Goal: Download file/media

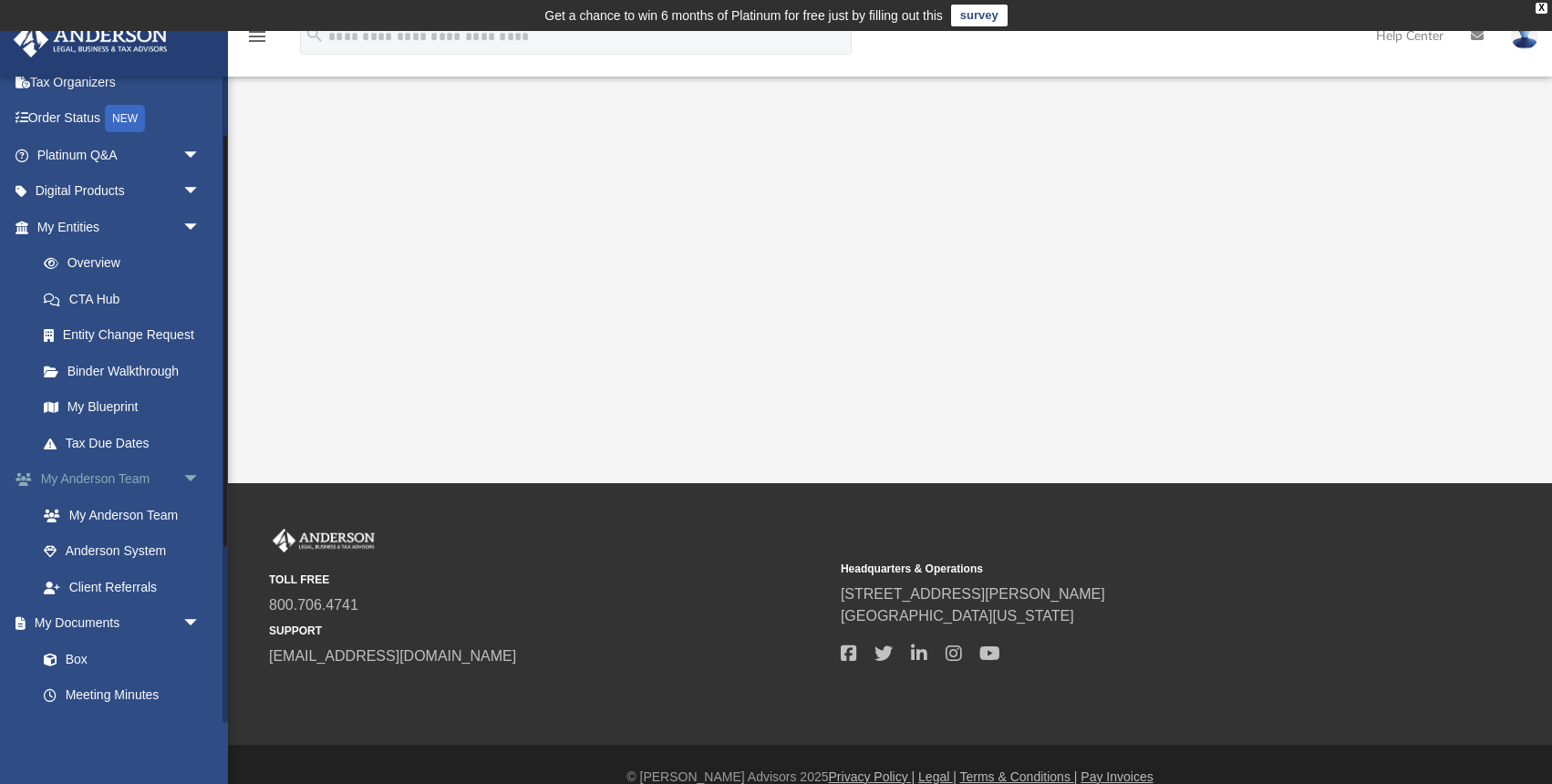
scroll to position [95, 0]
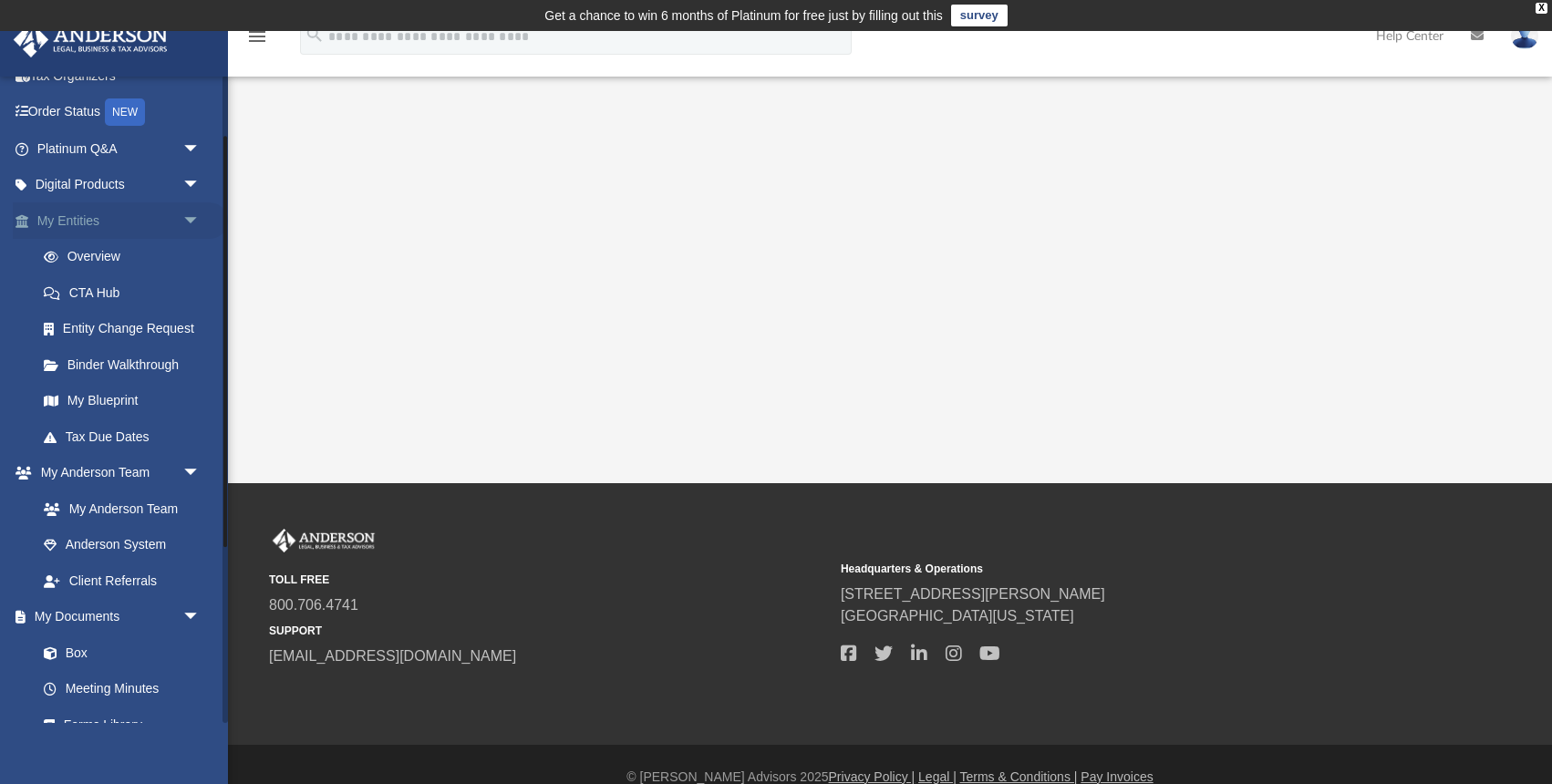
click at [193, 219] on span "arrow_drop_down" at bounding box center [200, 221] width 37 height 38
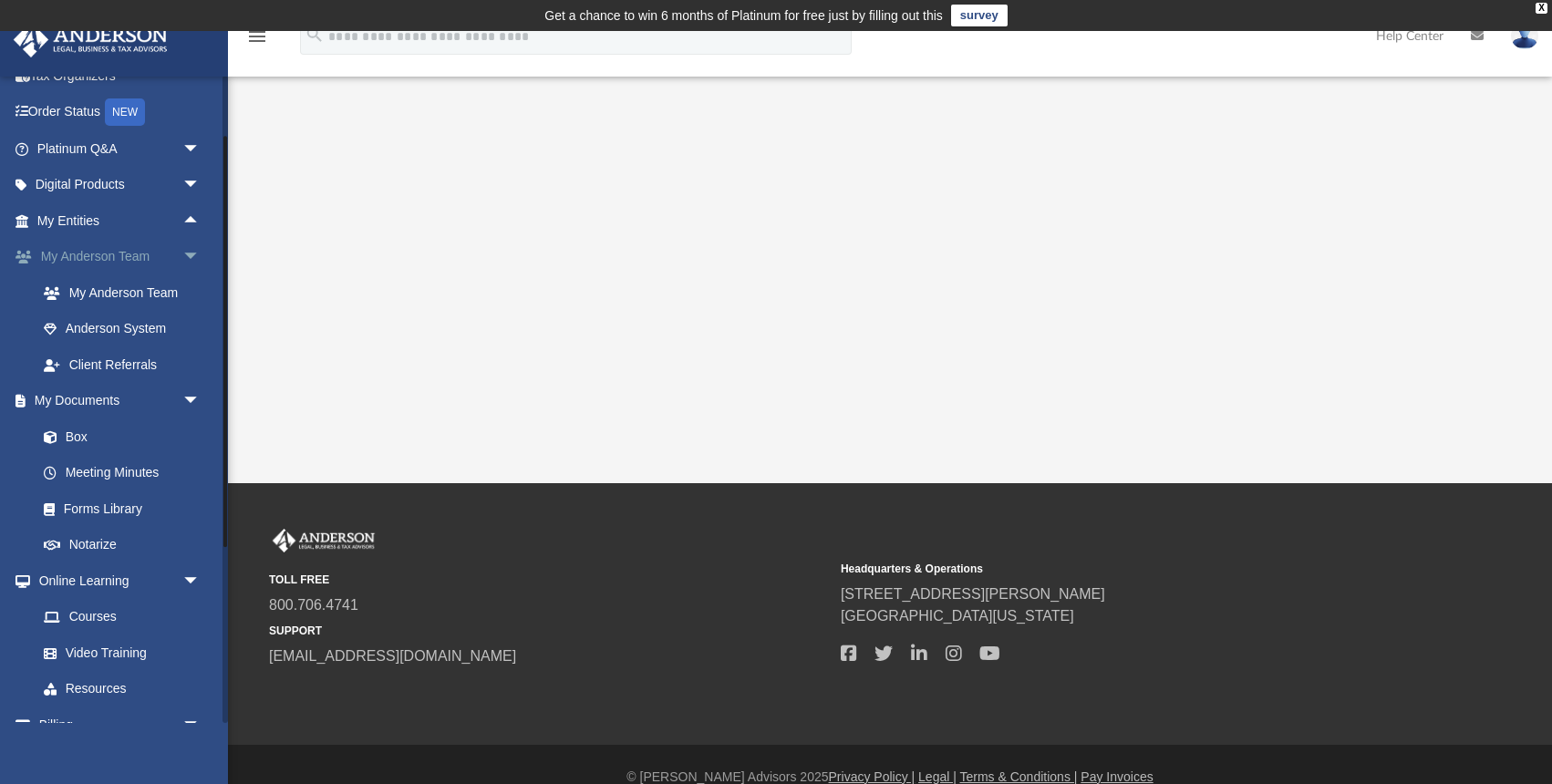
click at [194, 253] on span "arrow_drop_down" at bounding box center [200, 257] width 37 height 38
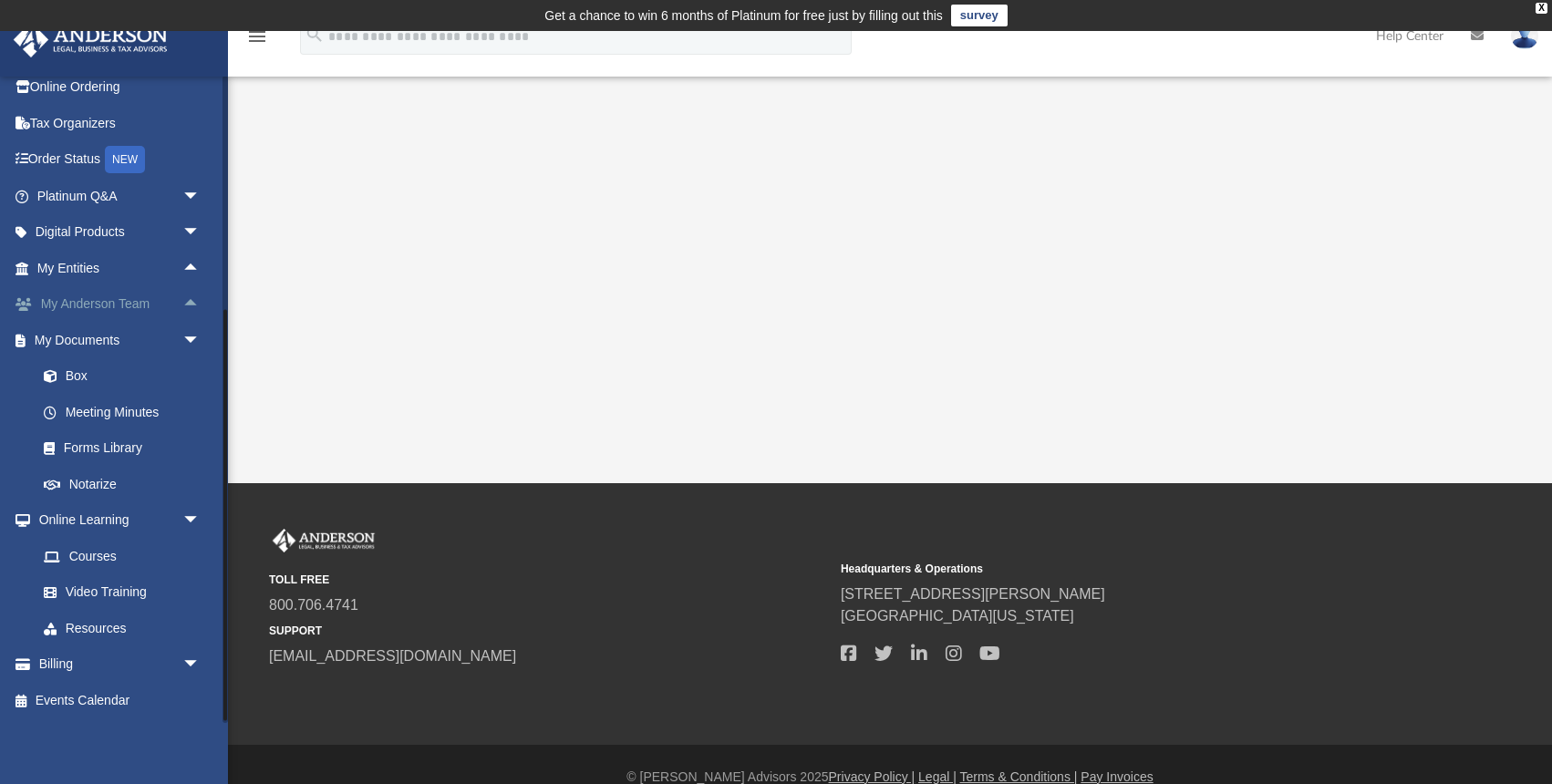
scroll to position [46, 0]
click at [186, 517] on span "arrow_drop_down" at bounding box center [200, 522] width 37 height 38
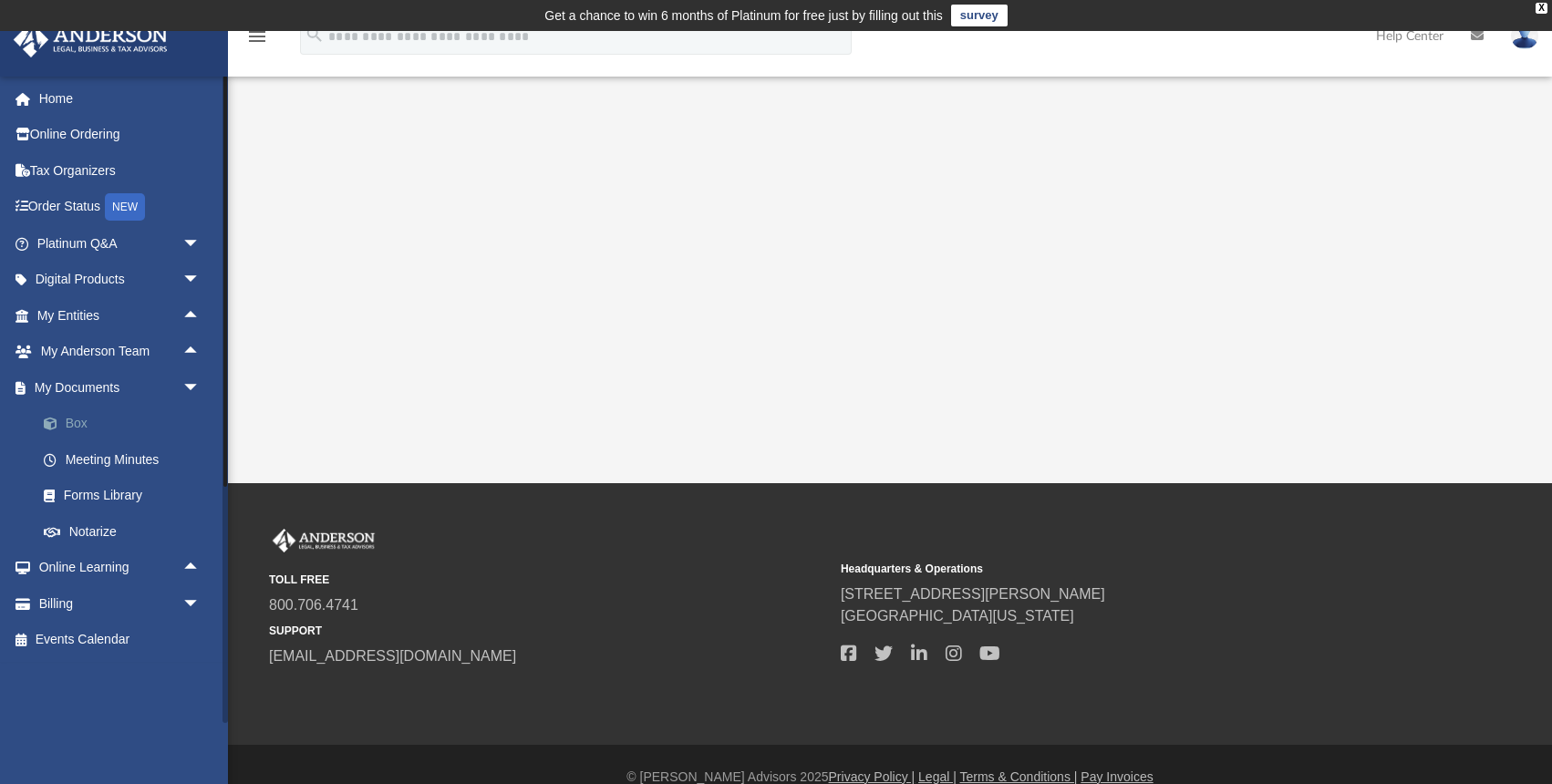
click at [78, 425] on link "Box" at bounding box center [126, 423] width 202 height 37
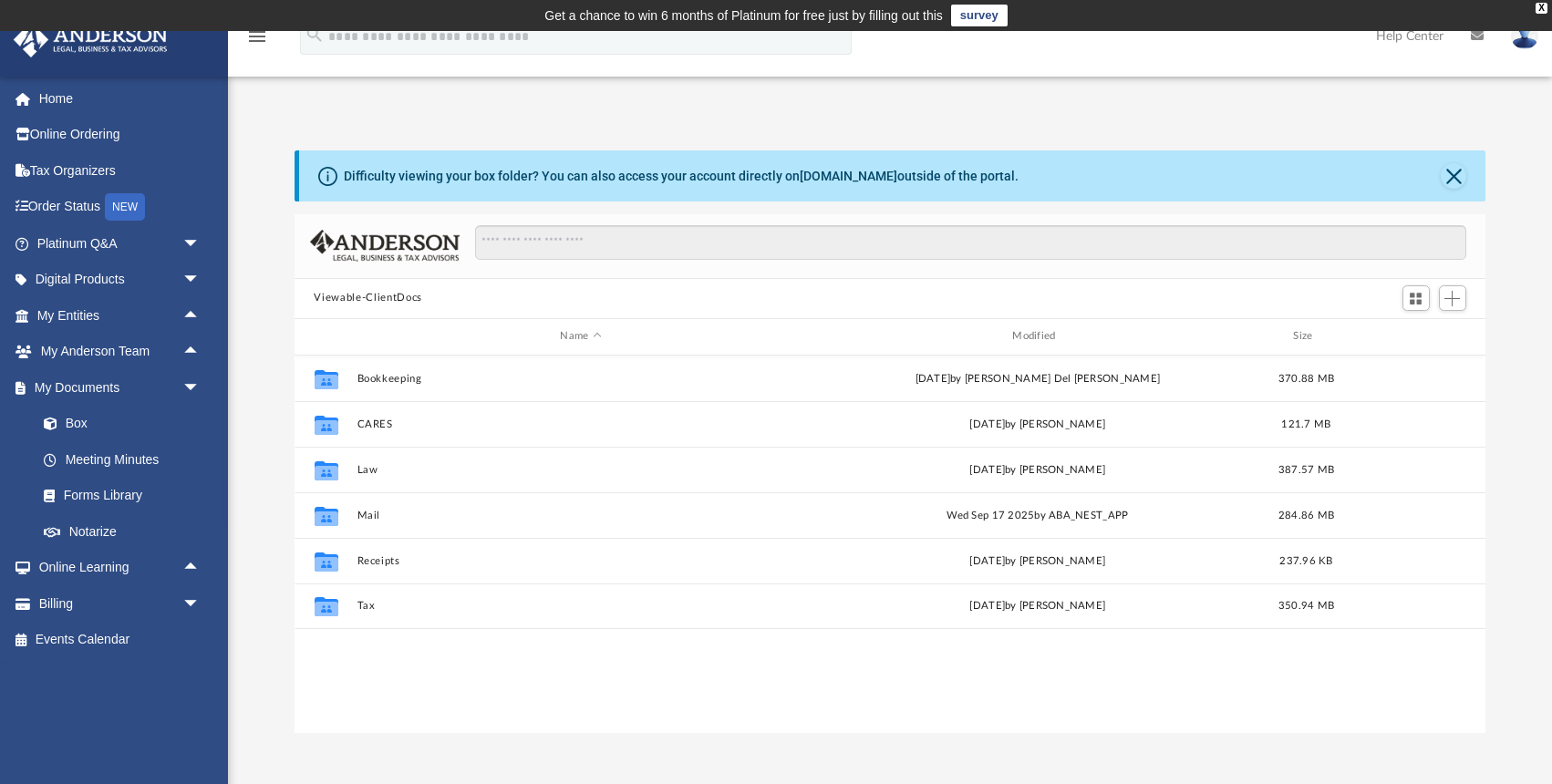
scroll to position [414, 1190]
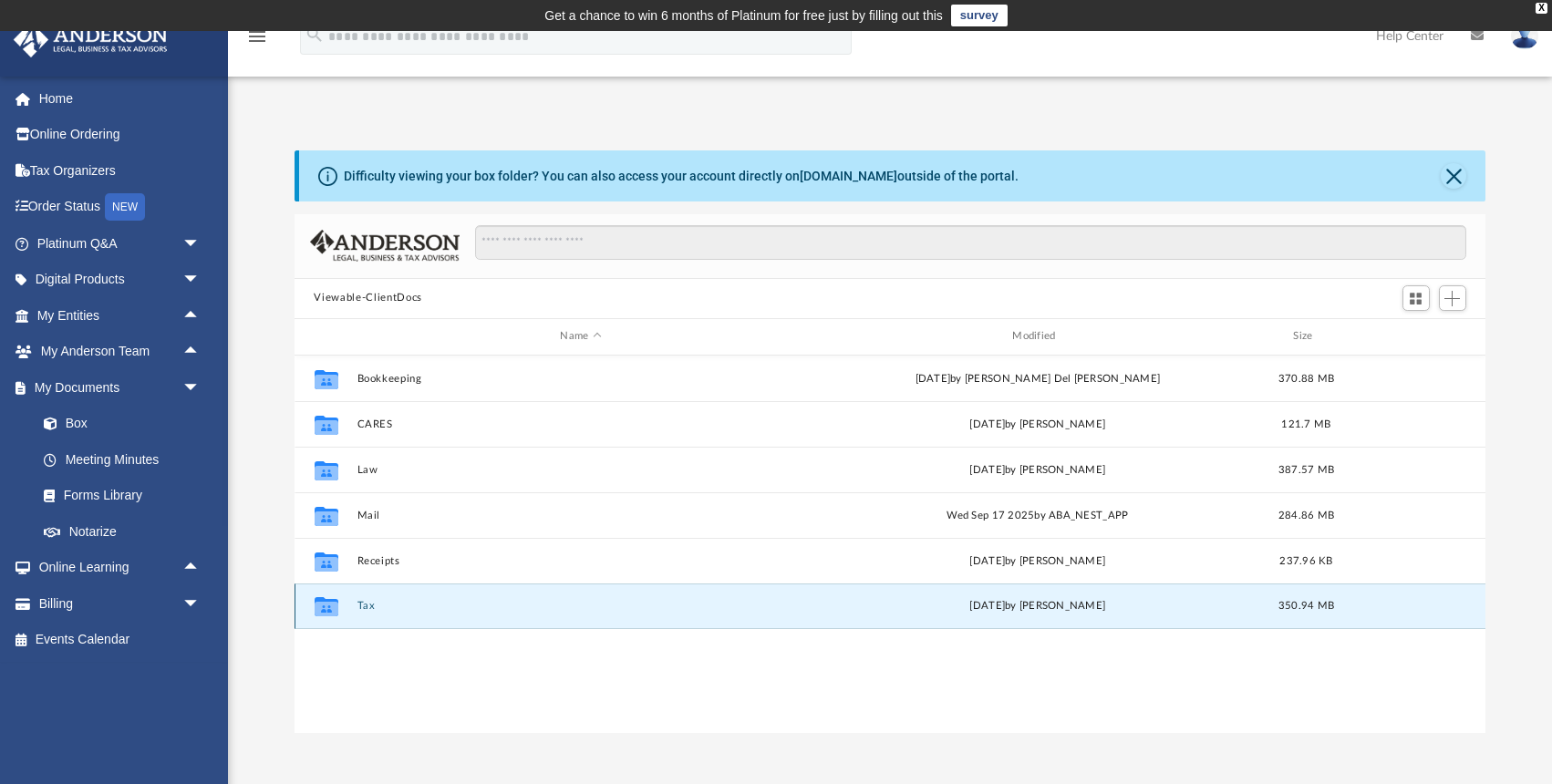
click at [365, 603] on button "Tax" at bounding box center [580, 606] width 448 height 12
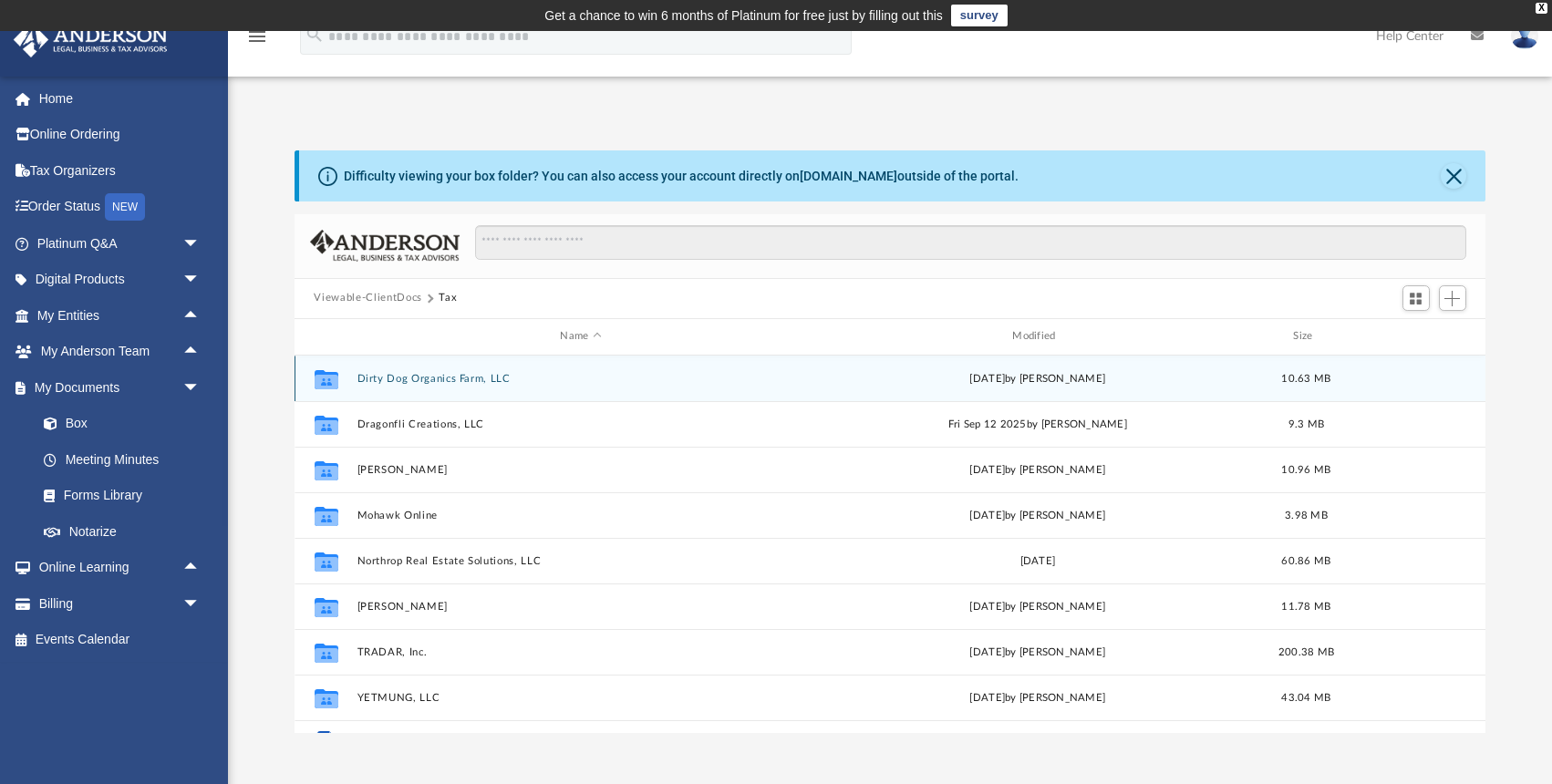
click at [411, 378] on button "Dirty Dog Organics Farm, LLC" at bounding box center [580, 378] width 448 height 12
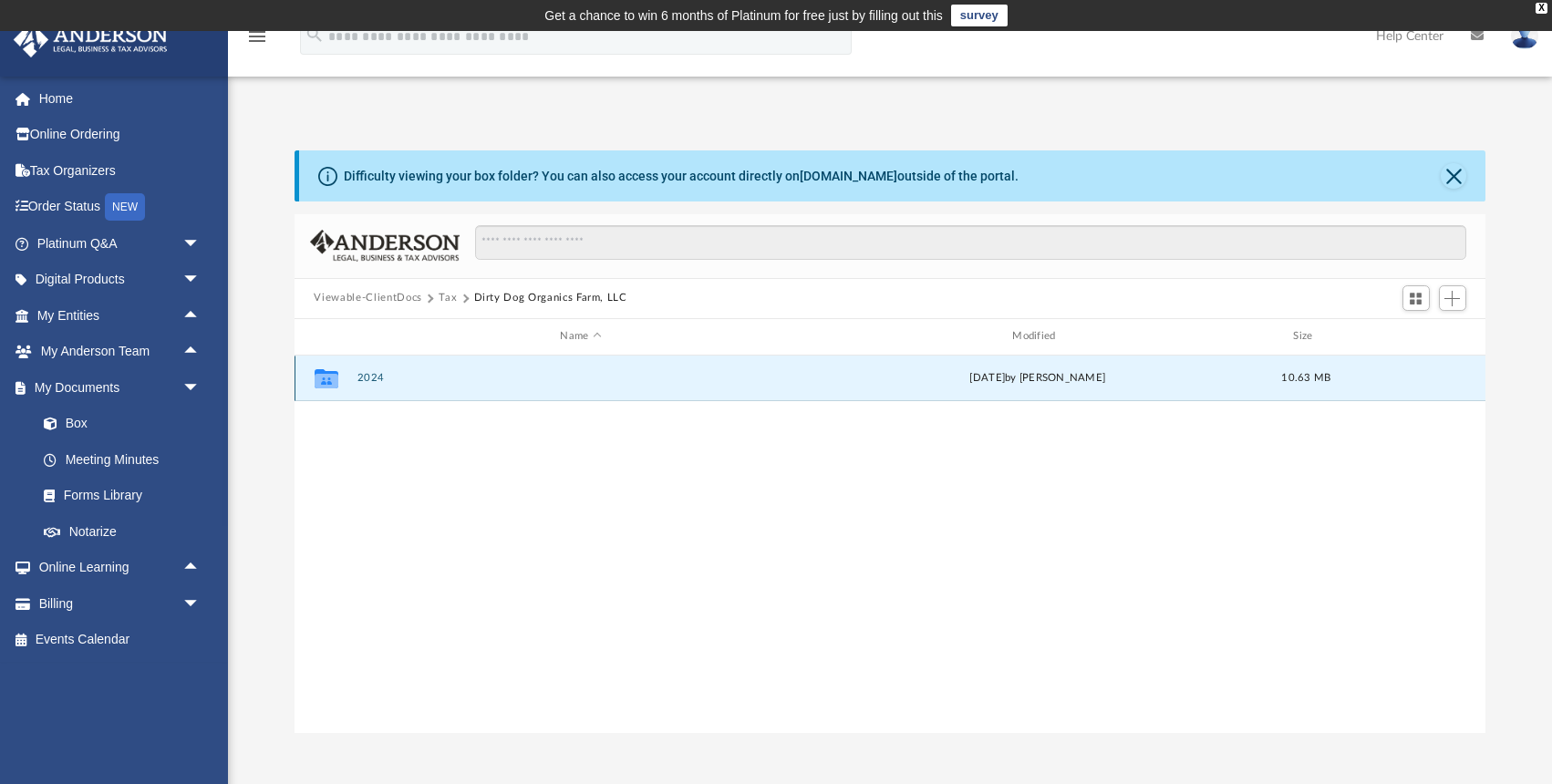
click at [368, 373] on button "2024" at bounding box center [580, 377] width 448 height 12
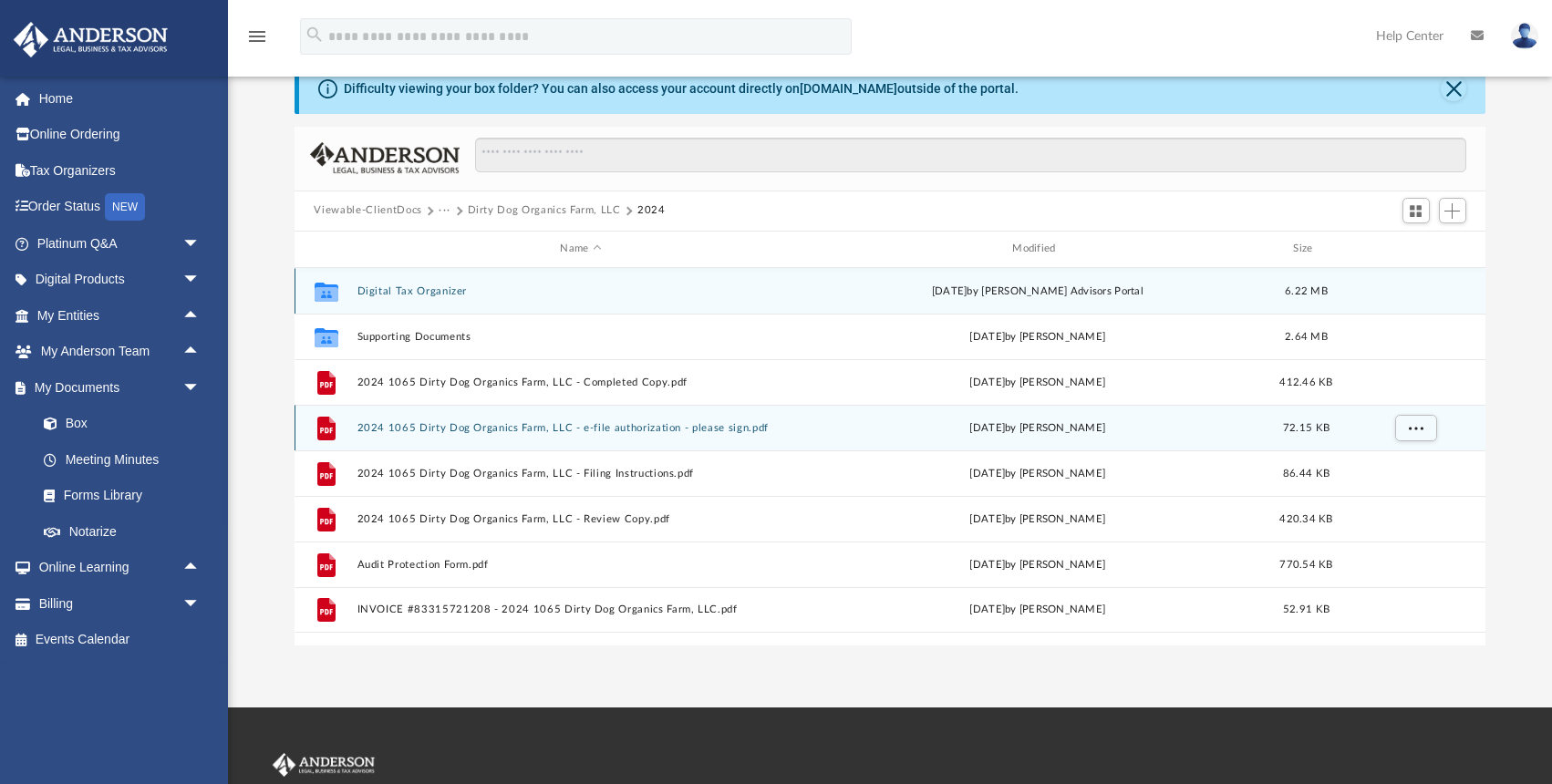
scroll to position [94, 0]
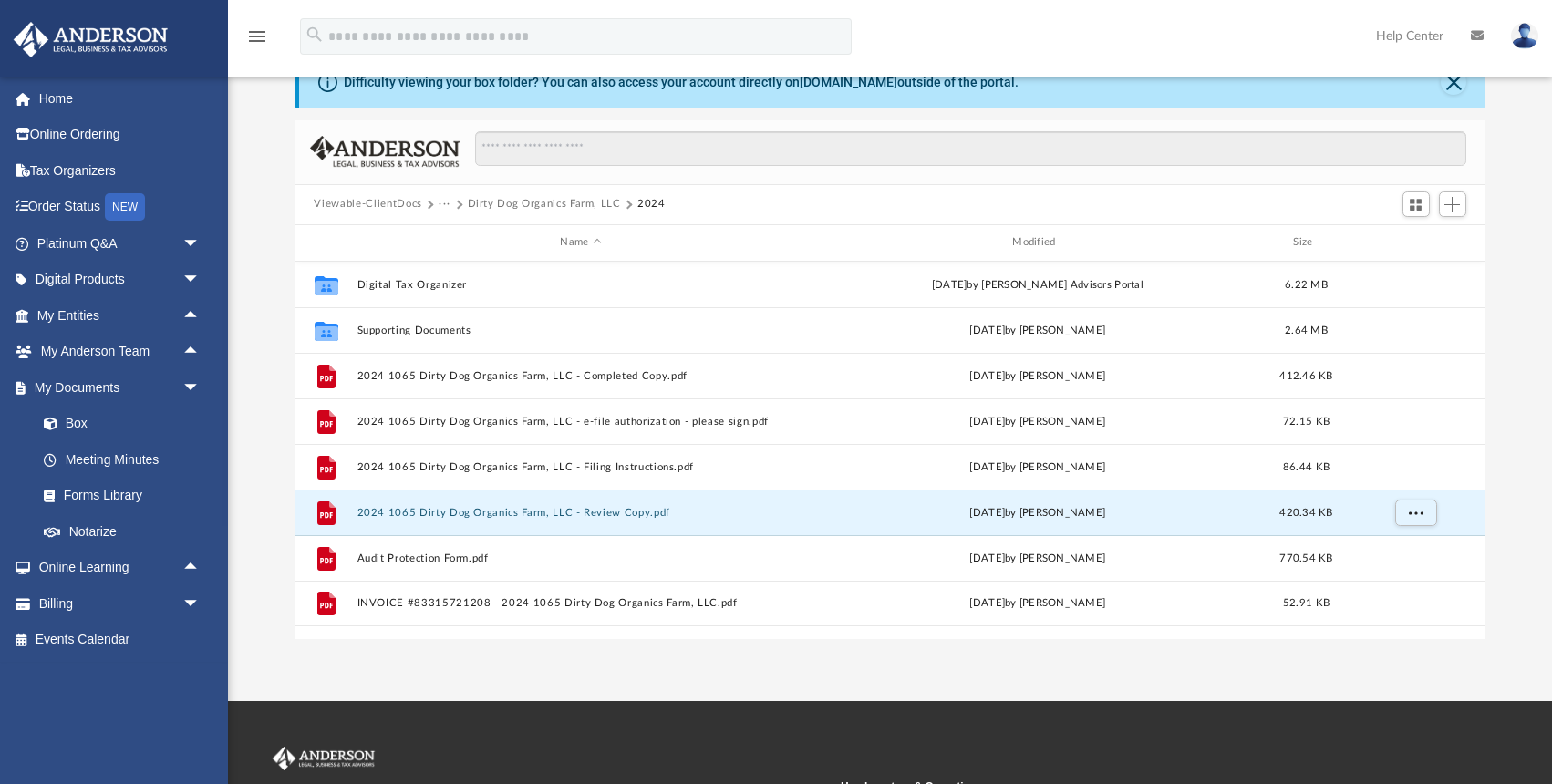
click at [473, 514] on button "2024 1065 Dirty Dog Organics Farm, LLC - Review Copy.pdf" at bounding box center [580, 513] width 448 height 12
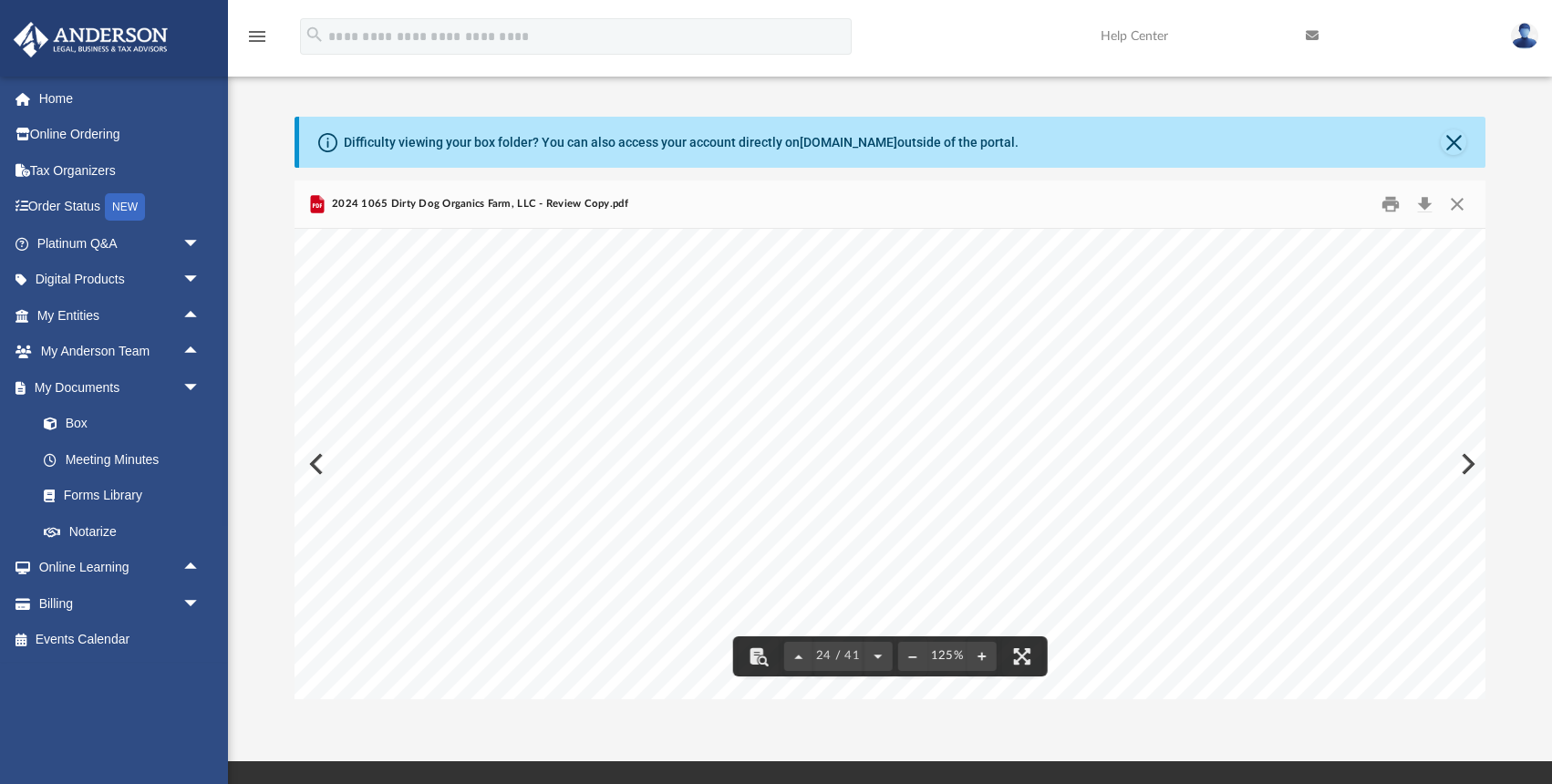
scroll to position [0, 0]
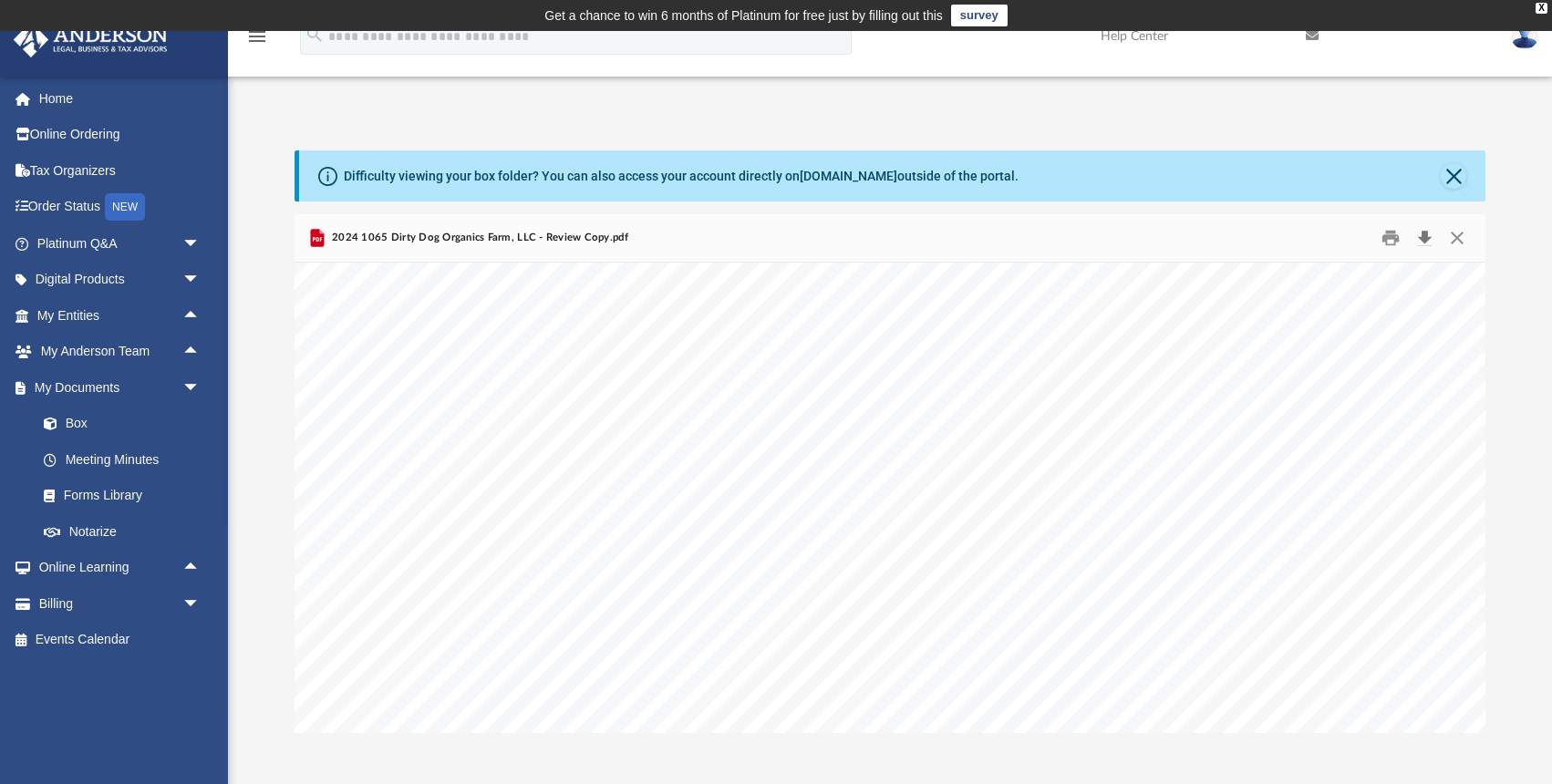
click at [1425, 235] on button "Download" at bounding box center [1424, 238] width 33 height 28
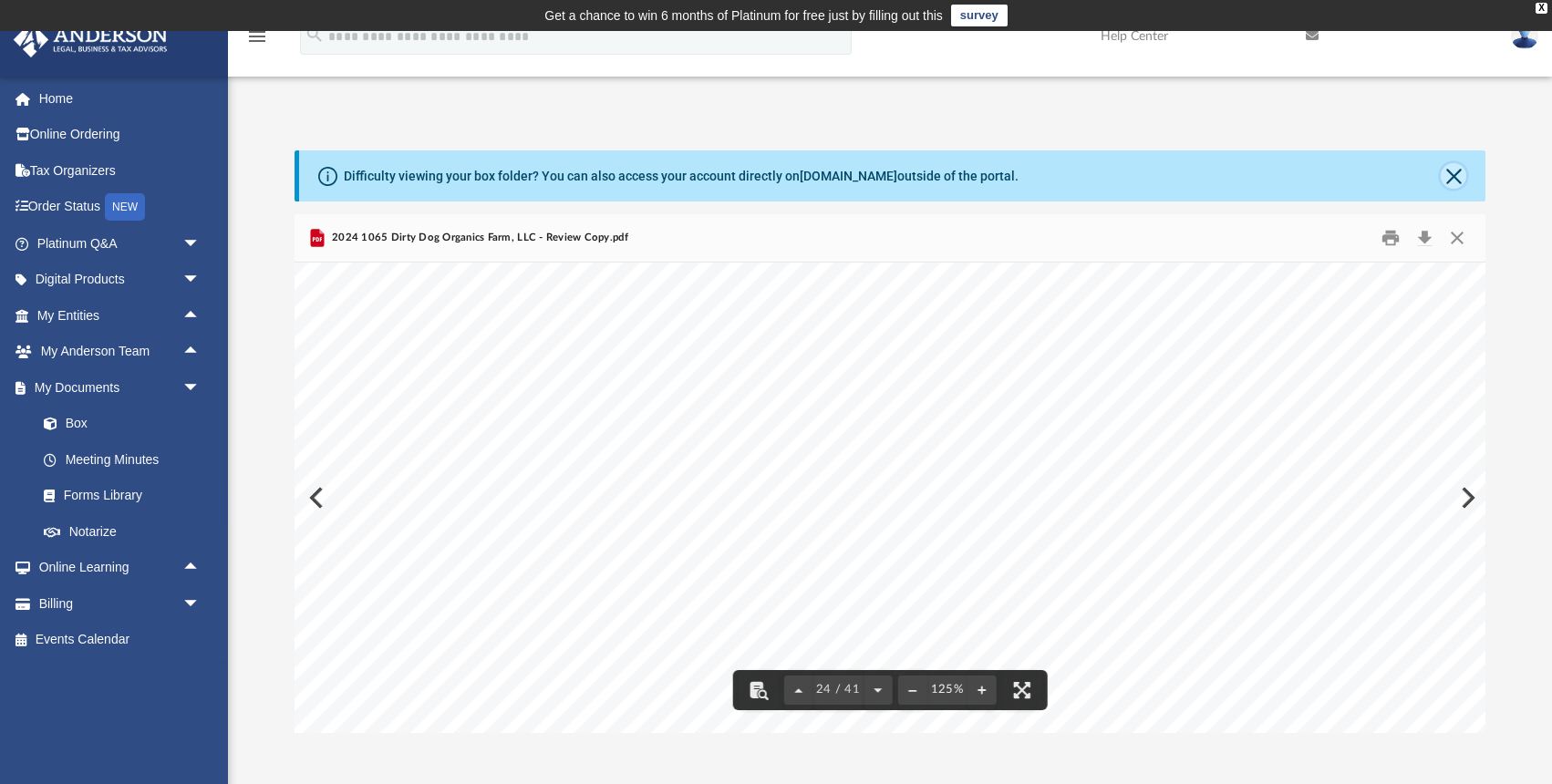
click at [1452, 175] on button "Close" at bounding box center [1452, 176] width 25 height 25
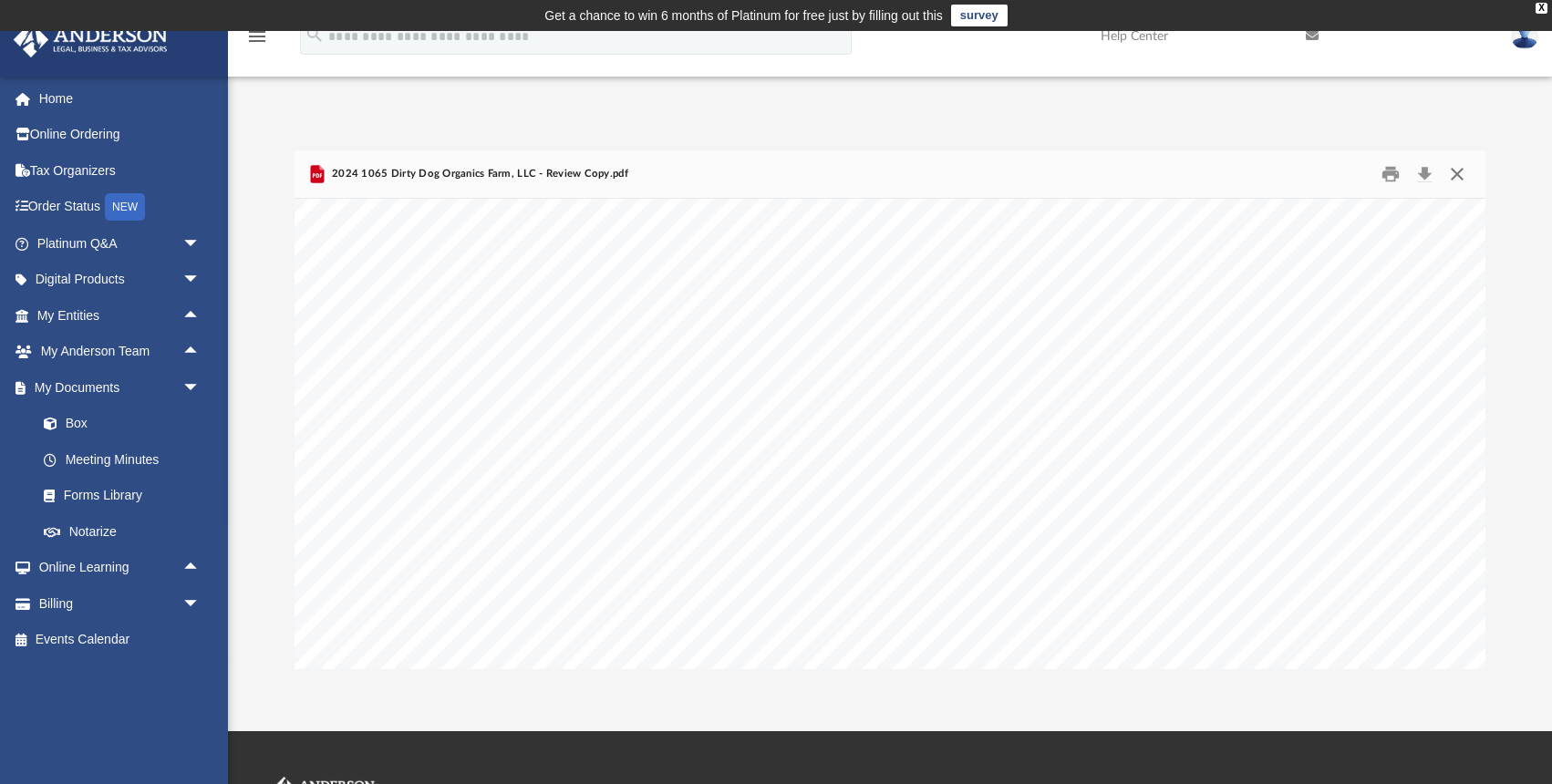
click at [1455, 177] on button "Close" at bounding box center [1456, 174] width 33 height 28
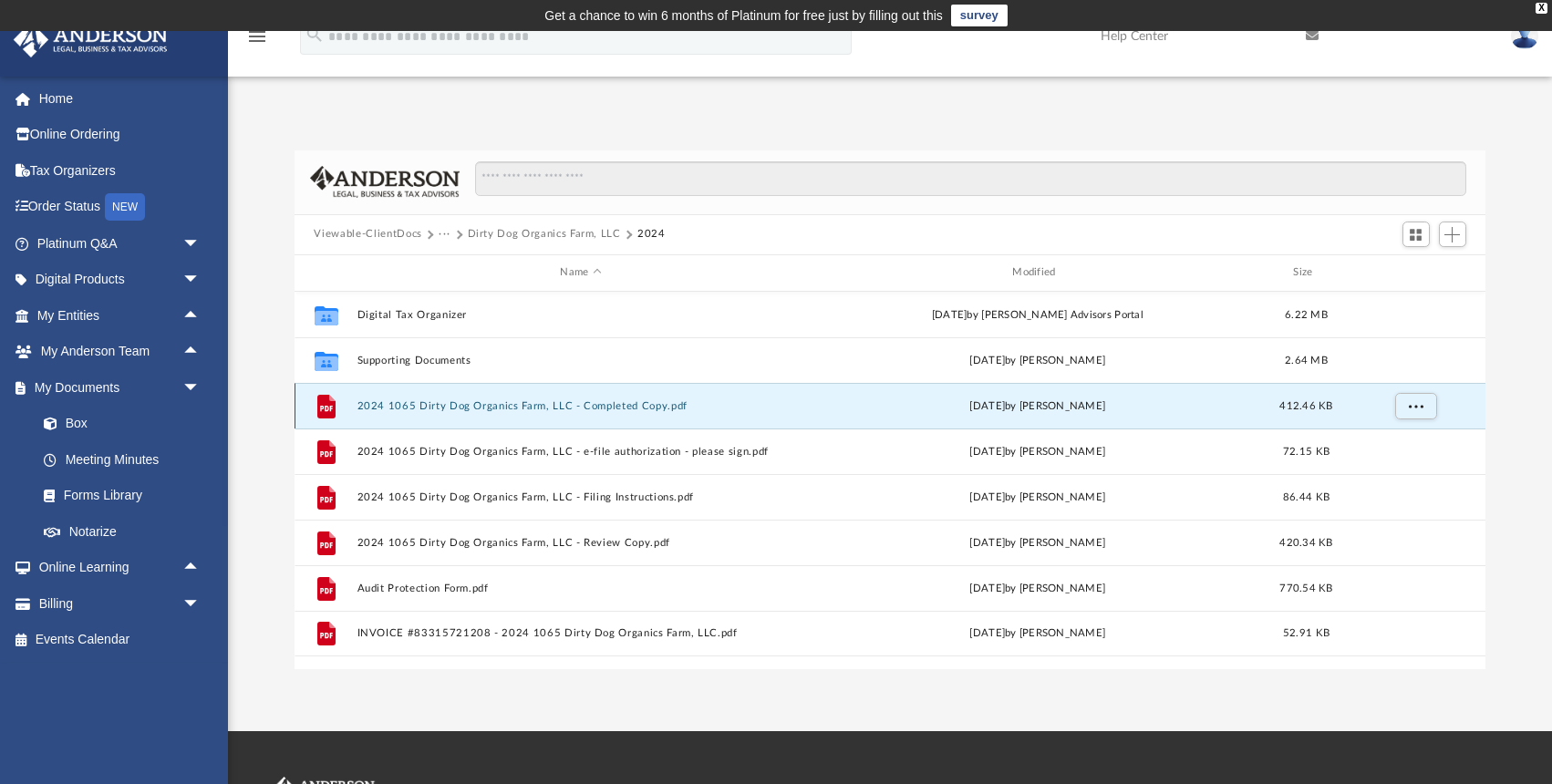
click at [480, 401] on button "2024 1065 Dirty Dog Organics Farm, LLC - Completed Copy.pdf" at bounding box center [580, 406] width 448 height 12
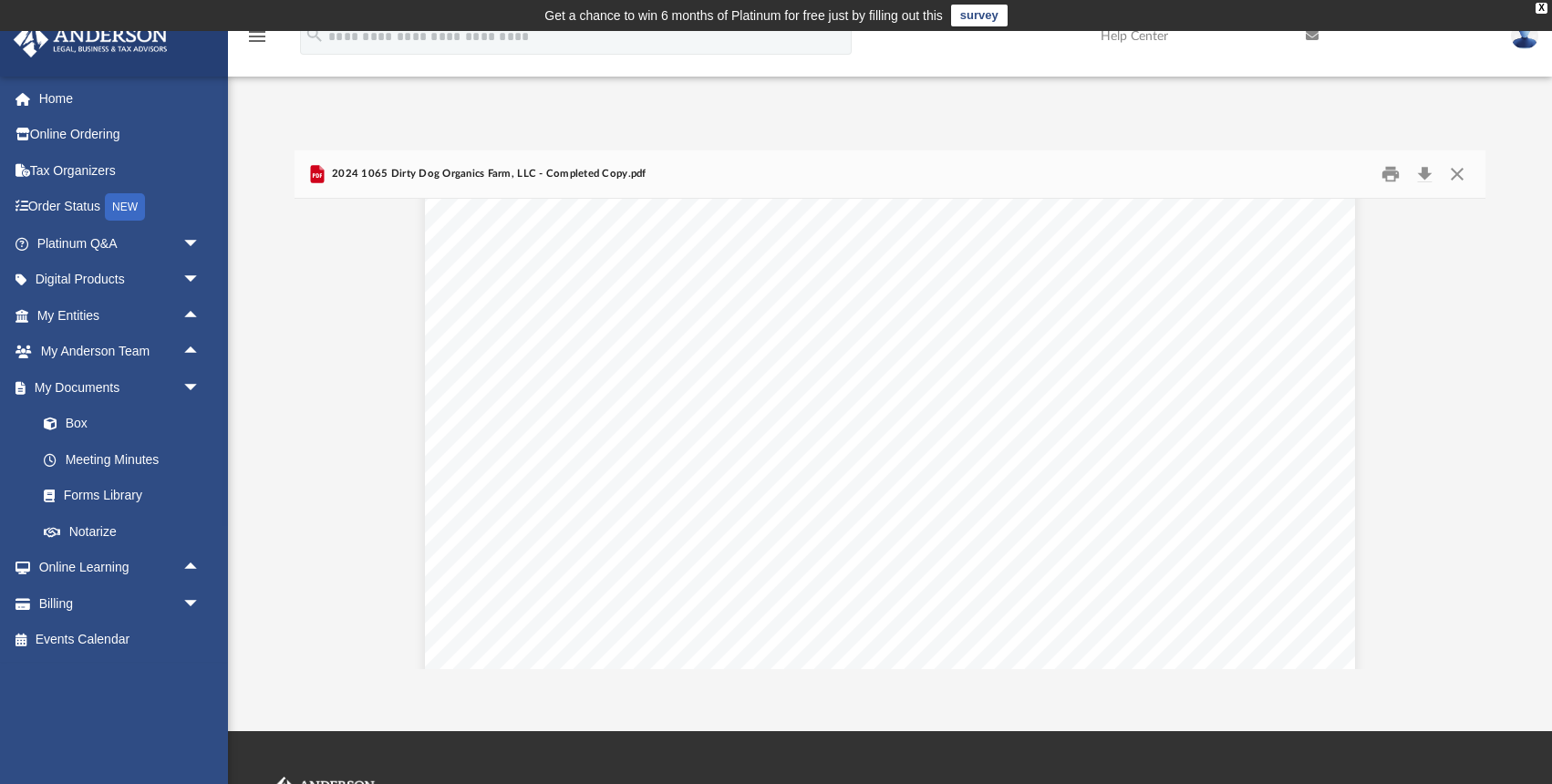
scroll to position [23525, 0]
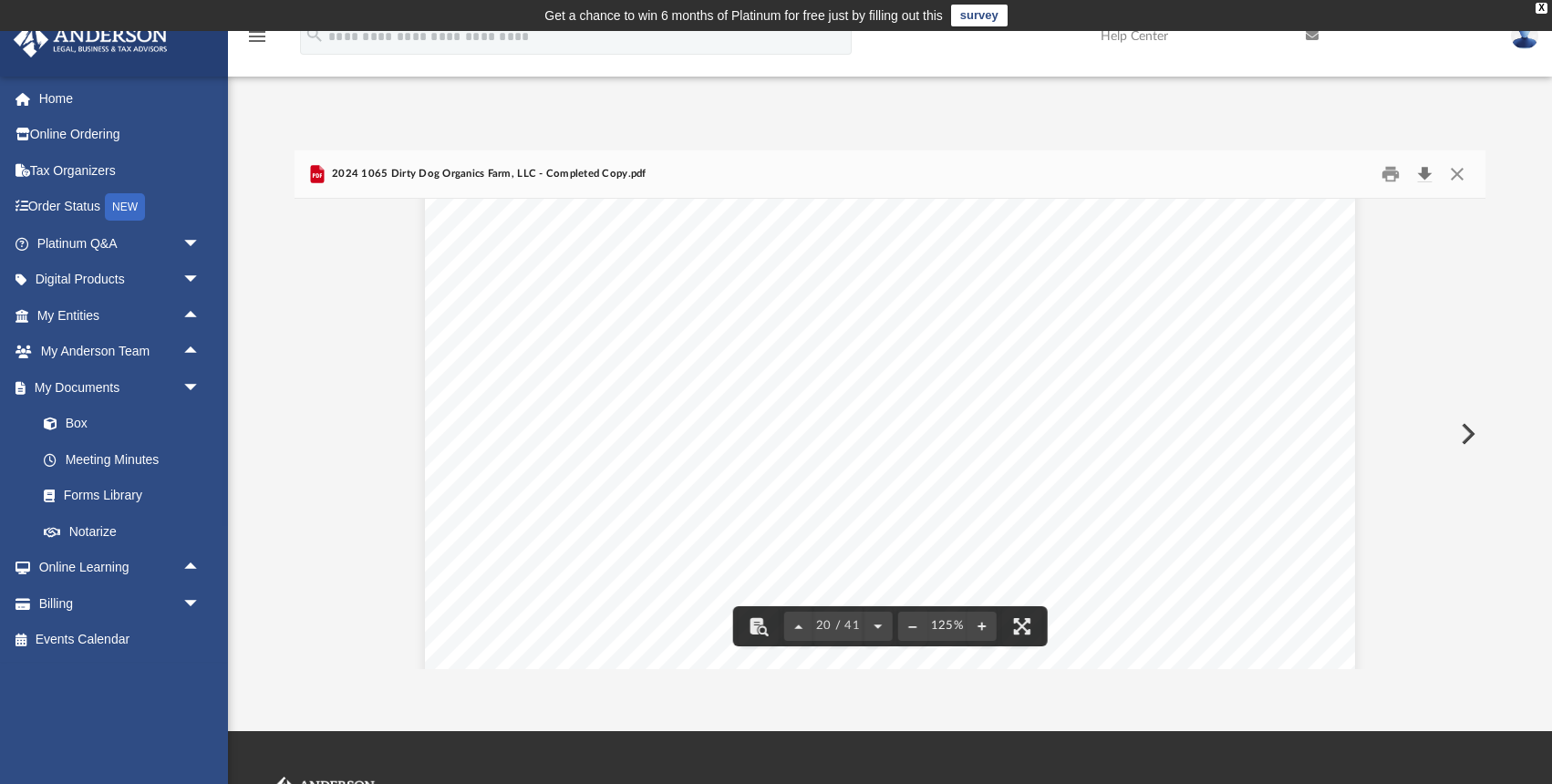
click at [1424, 173] on button "Download" at bounding box center [1424, 174] width 33 height 28
click at [1453, 177] on button "Close" at bounding box center [1456, 174] width 33 height 28
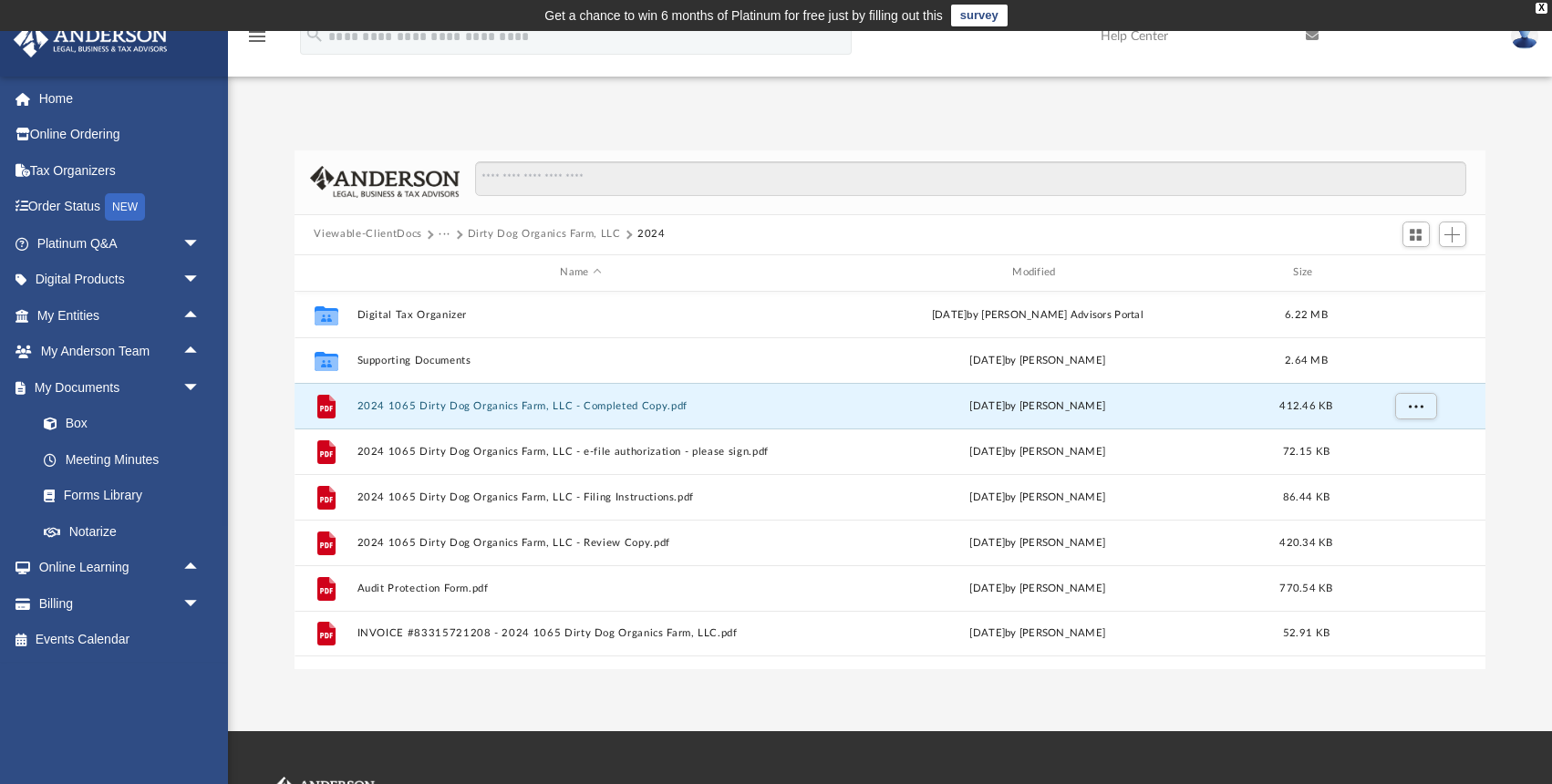
click at [500, 233] on button "Dirty Dog Organics Farm, LLC" at bounding box center [544, 234] width 153 height 16
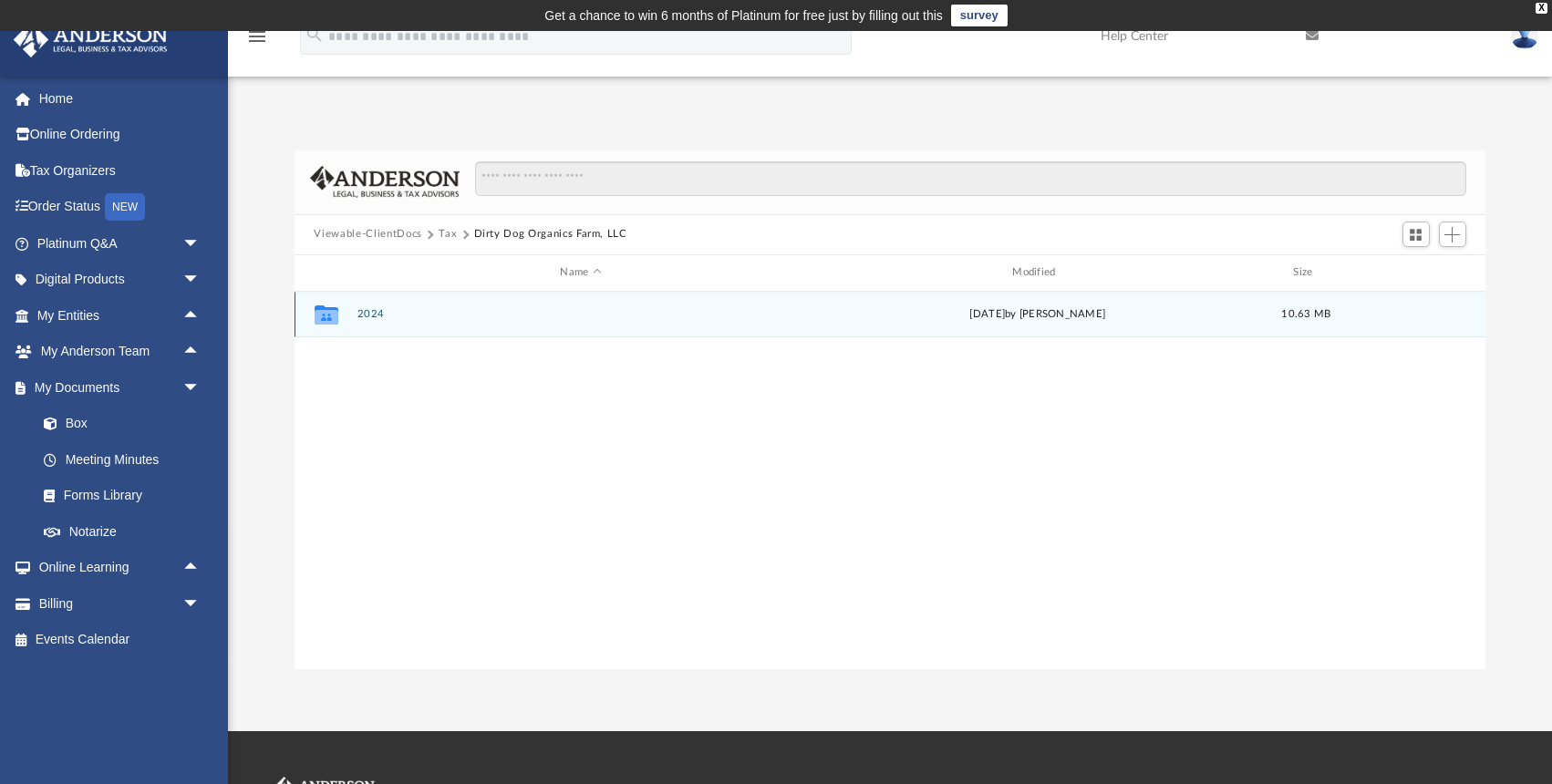
click at [365, 315] on button "2024" at bounding box center [580, 314] width 448 height 12
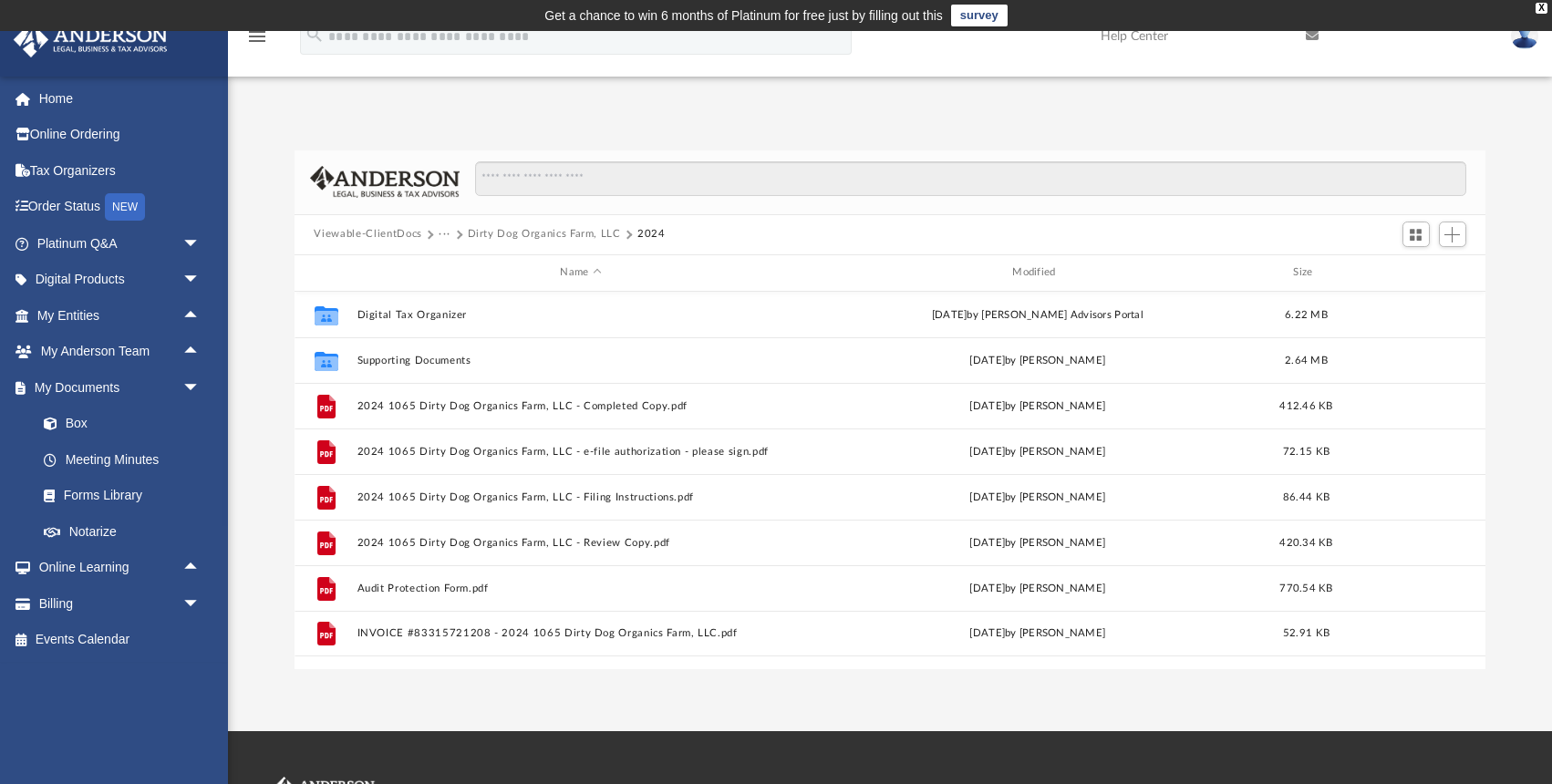
click at [446, 233] on button "···" at bounding box center [444, 234] width 12 height 16
click at [399, 233] on button "Viewable-ClientDocs" at bounding box center [367, 234] width 108 height 16
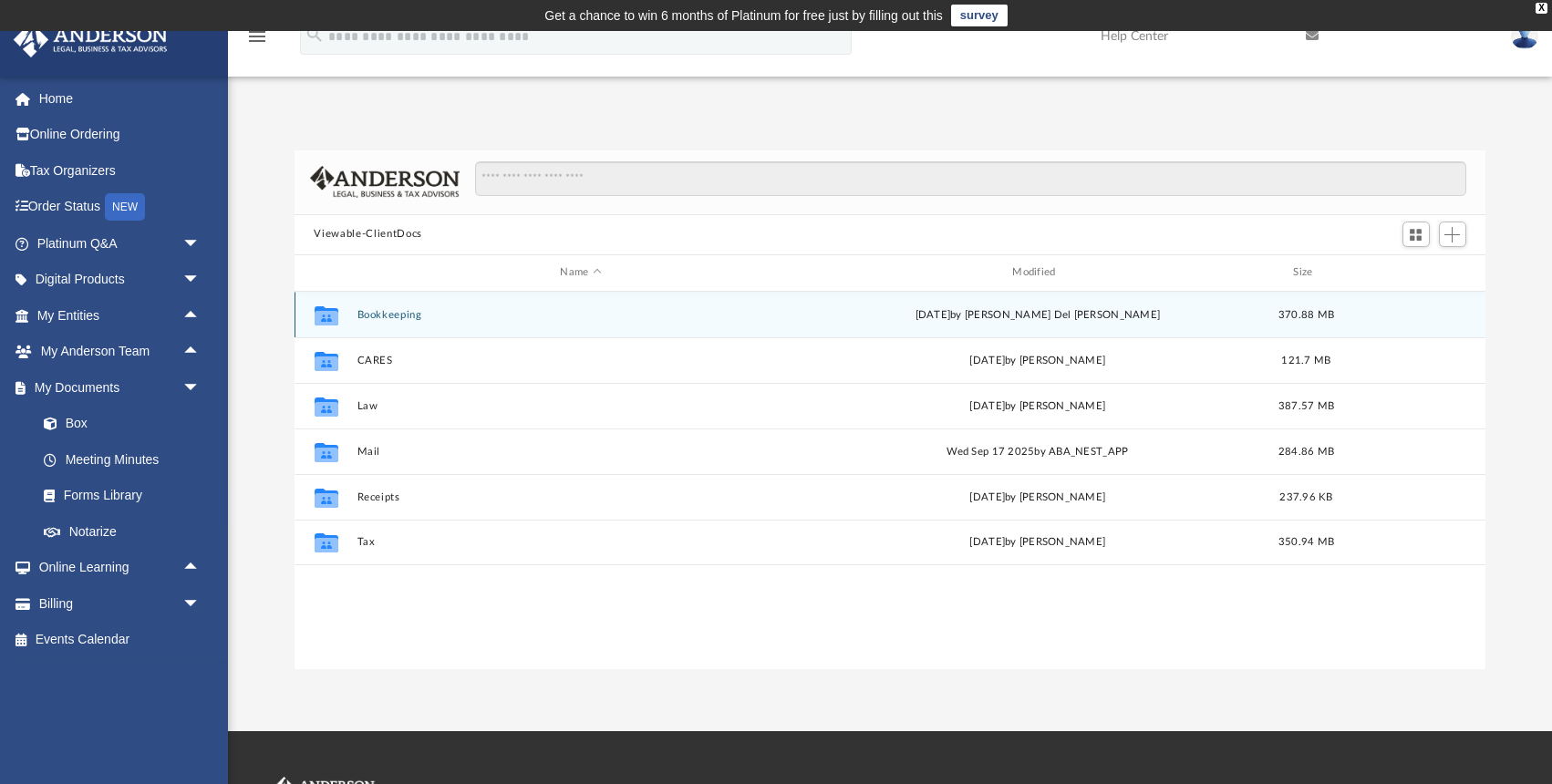
click at [387, 315] on button "Bookkeeping" at bounding box center [580, 315] width 448 height 12
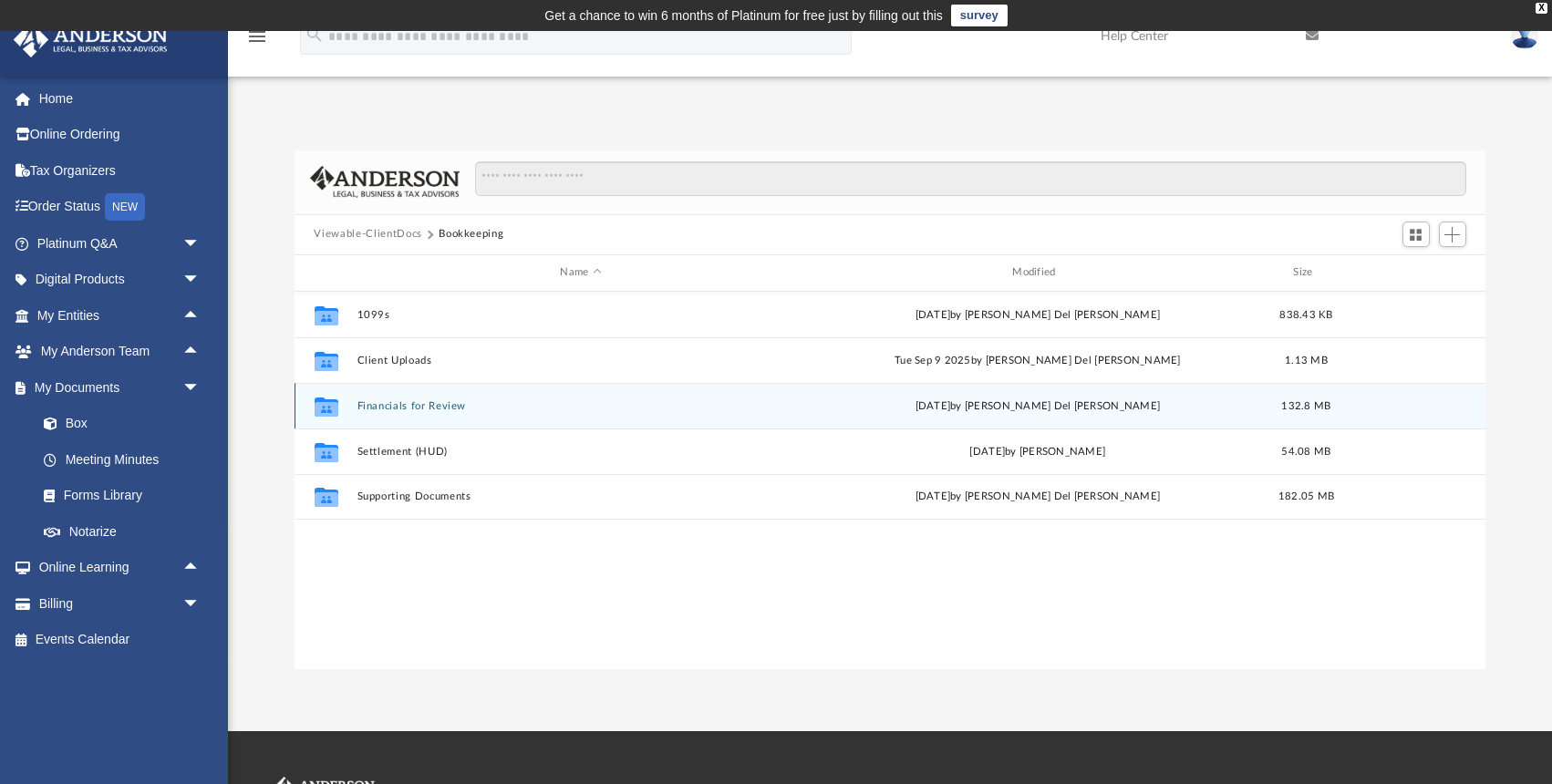
click at [392, 404] on button "Financials for Review" at bounding box center [580, 406] width 448 height 12
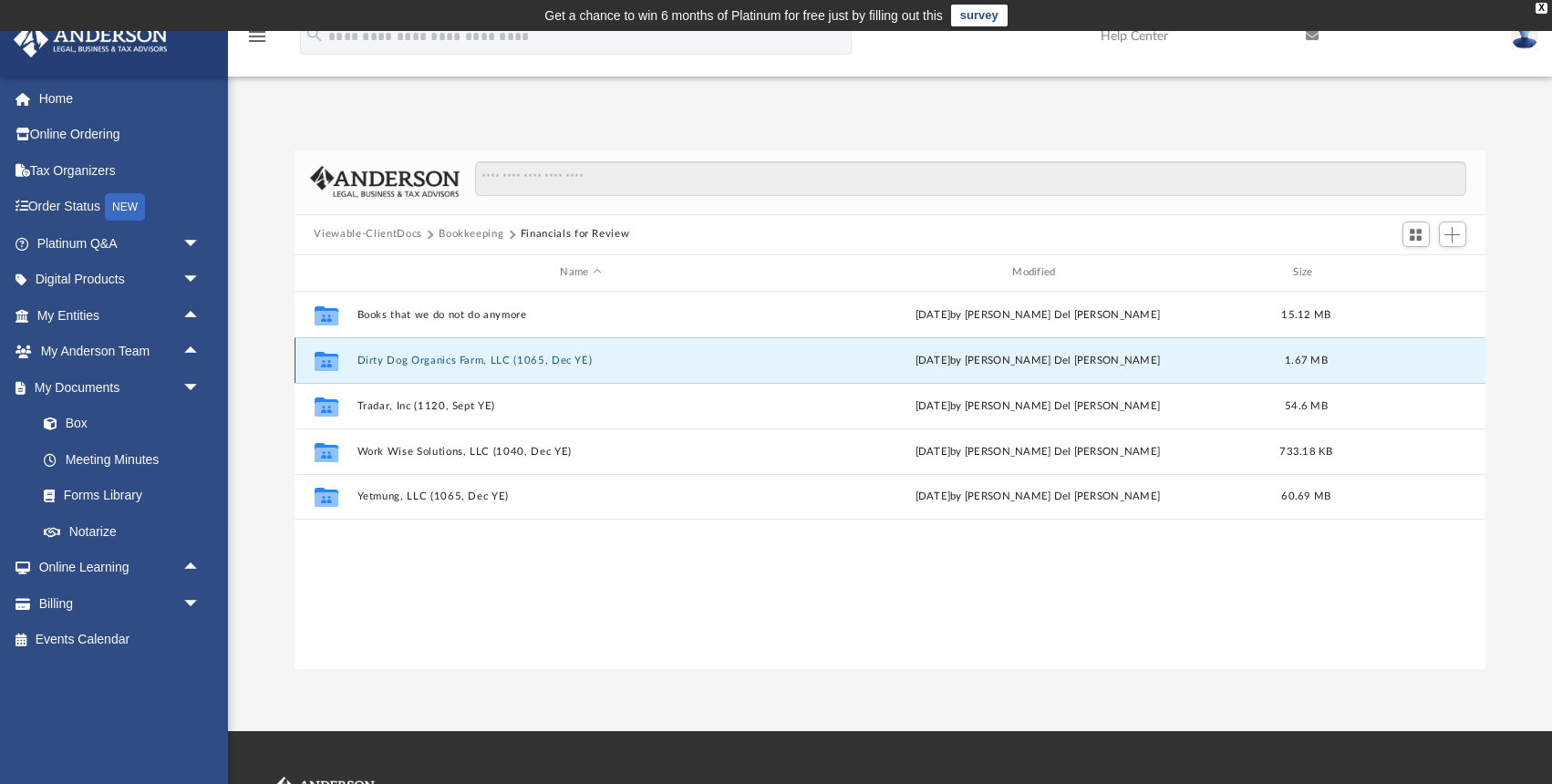
click at [411, 362] on button "Dirty Dog Organics Farm, LLC (1065, Dec YE)" at bounding box center [580, 361] width 448 height 12
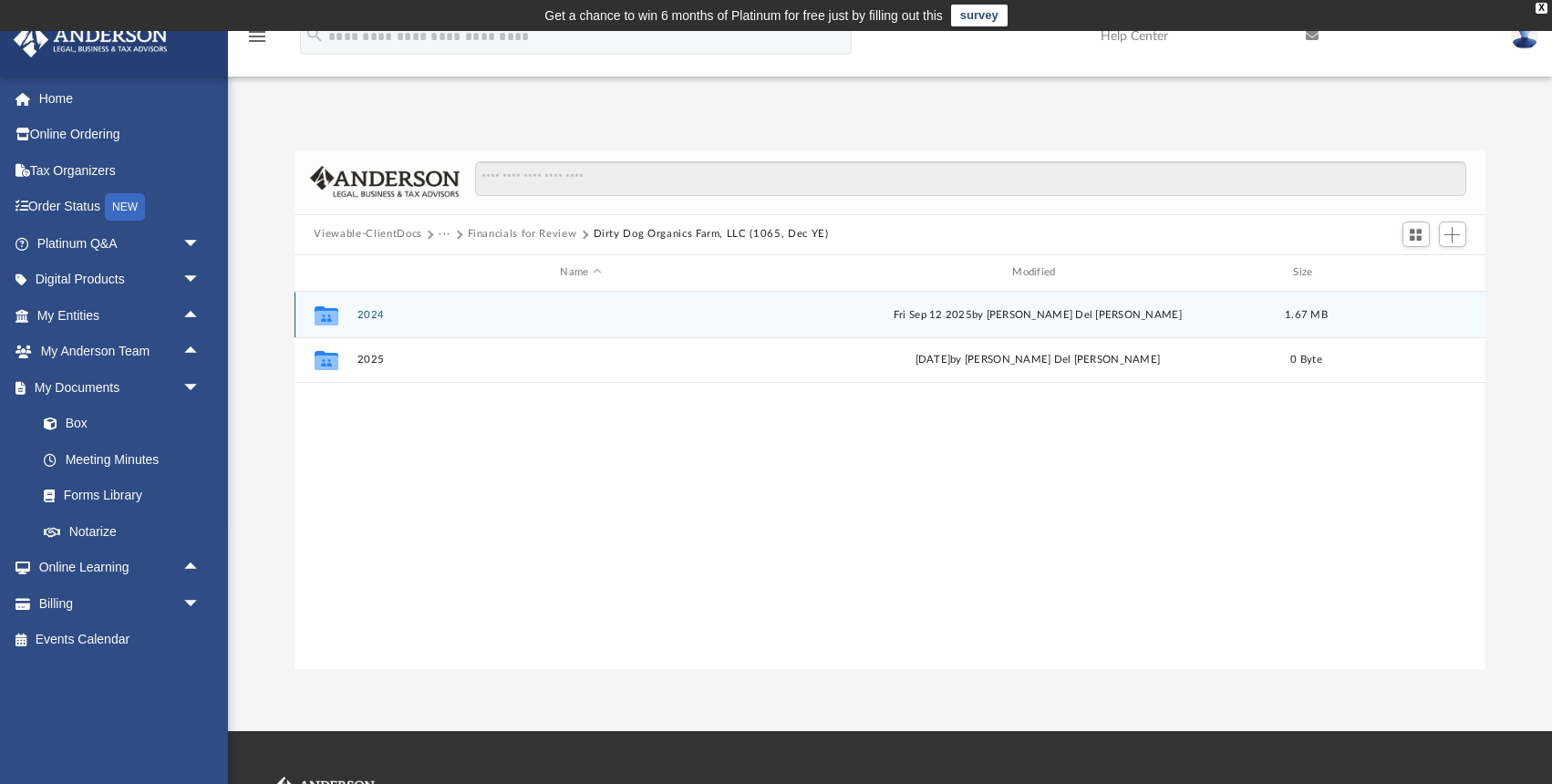
click at [369, 310] on button "2024" at bounding box center [580, 315] width 448 height 12
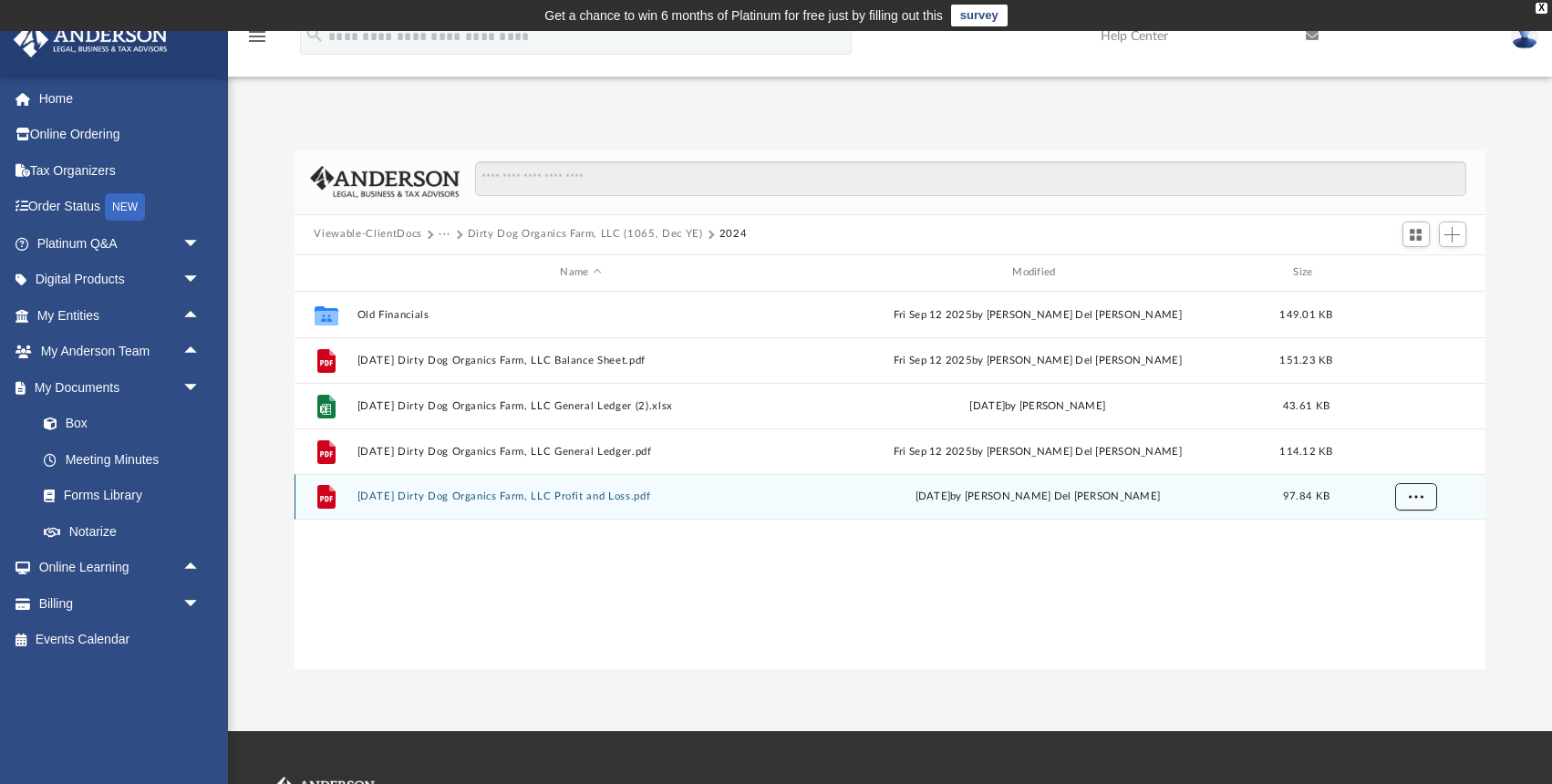
click at [1415, 498] on span "More options" at bounding box center [1415, 496] width 15 height 10
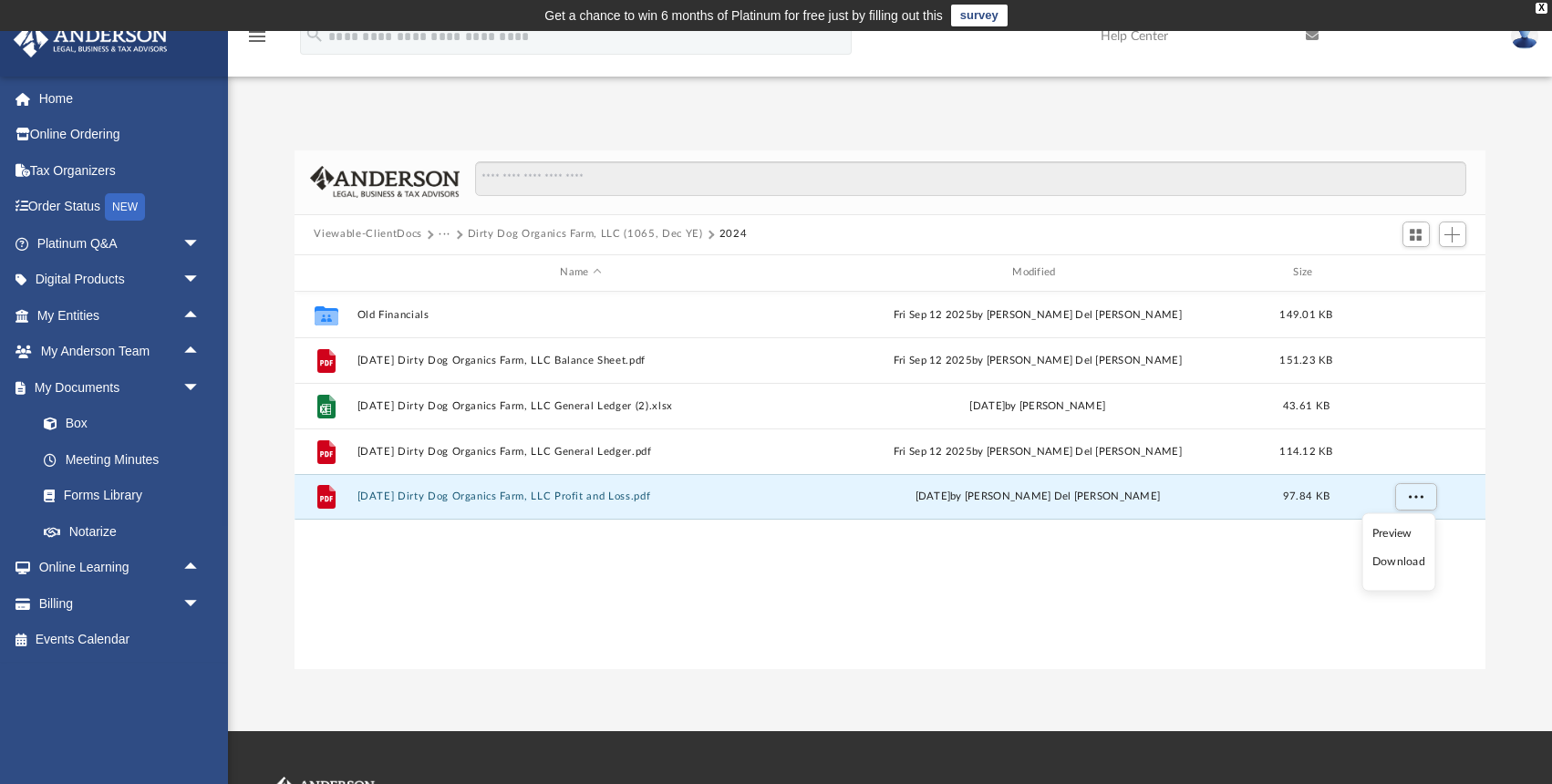
click at [1404, 563] on li "Download" at bounding box center [1399, 561] width 53 height 19
click at [446, 232] on button "···" at bounding box center [444, 234] width 12 height 16
click at [498, 232] on button "Dirty Dog Organics Farm, LLC (1065, Dec YE)" at bounding box center [585, 234] width 235 height 16
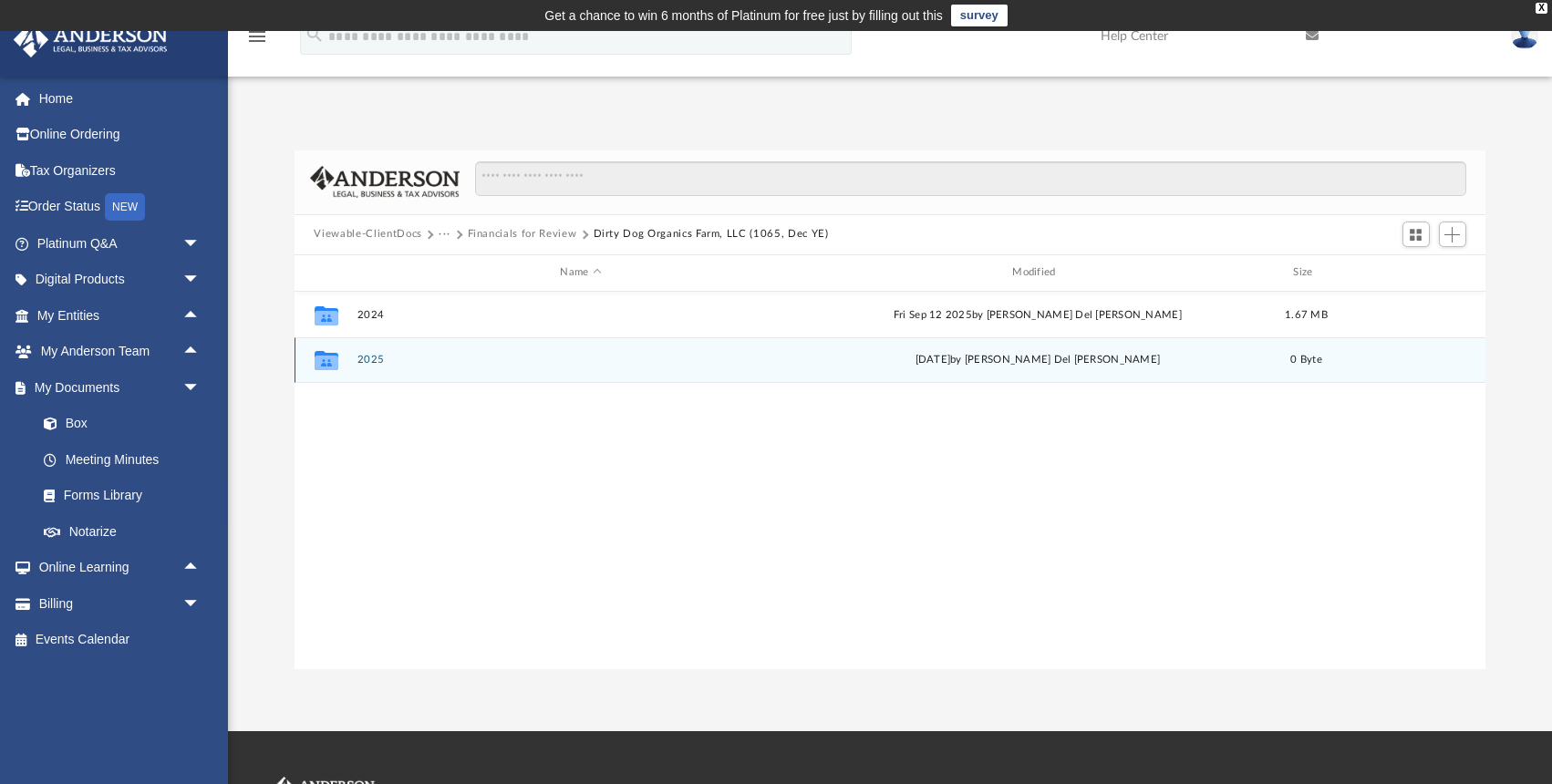
click at [373, 358] on button "2025" at bounding box center [580, 360] width 448 height 12
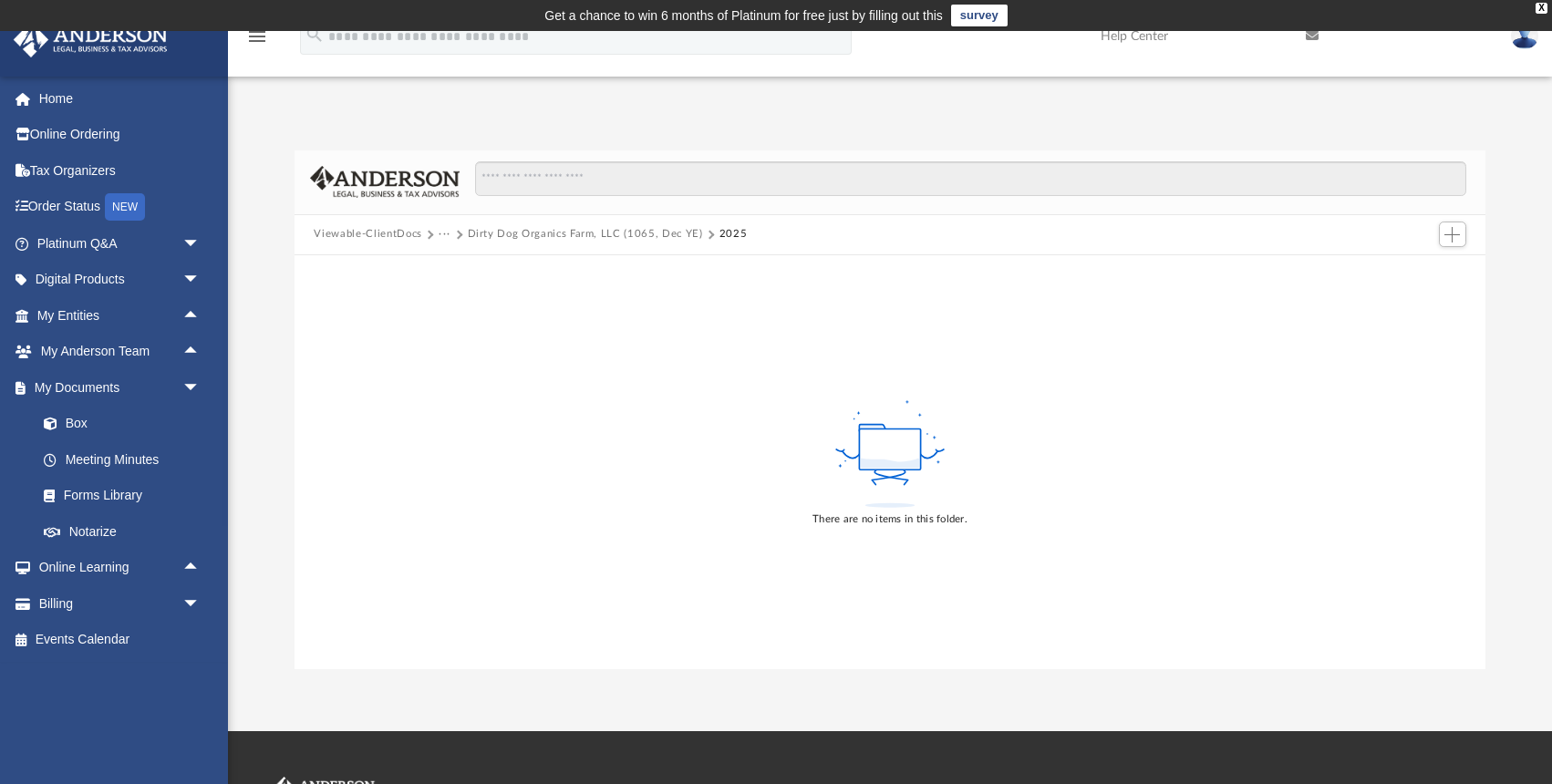
click at [395, 78] on div "App [EMAIL_ADDRESS][DOMAIN_NAME] Sign Out [EMAIL_ADDRESS][DOMAIN_NAME] Home Onl…" at bounding box center [776, 380] width 1552 height 699
